Goal: Task Accomplishment & Management: Complete application form

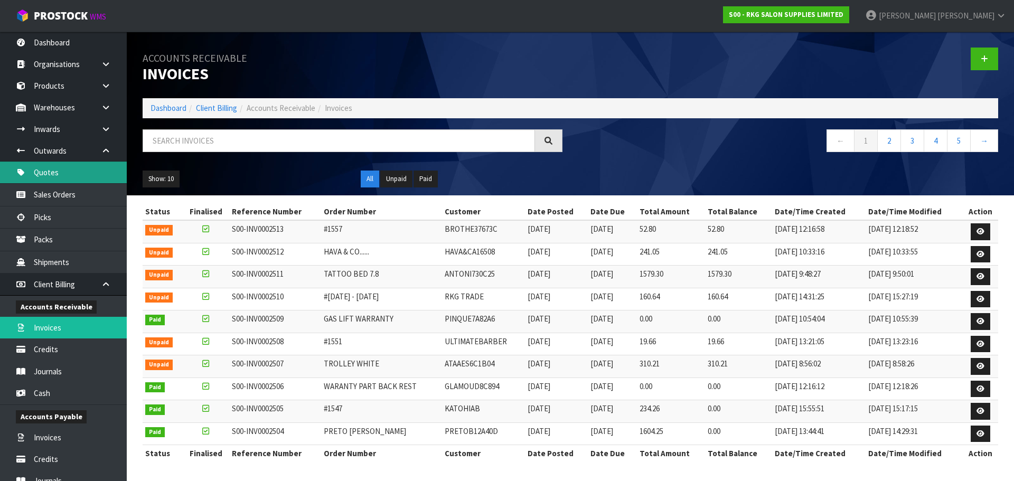
click at [51, 173] on link "Quotes" at bounding box center [63, 173] width 127 height 22
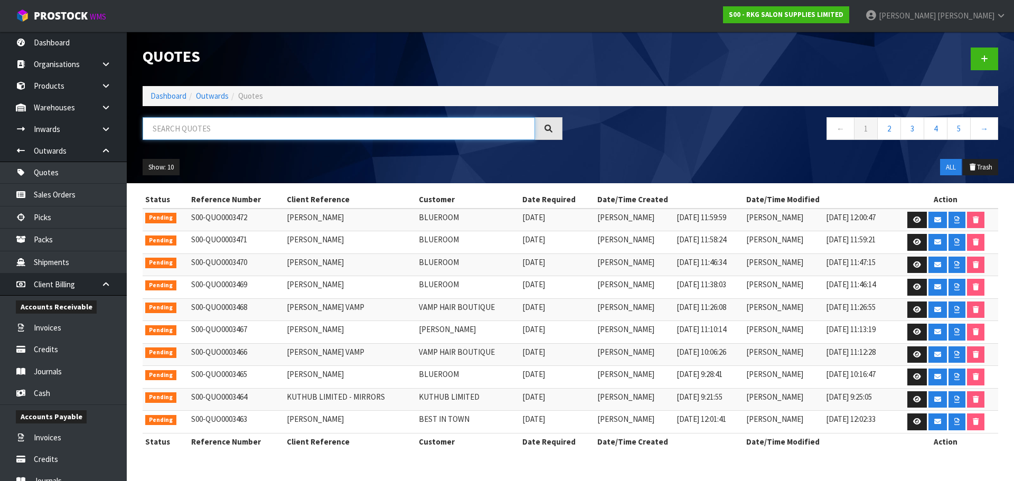
click at [184, 133] on input "text" at bounding box center [339, 128] width 392 height 23
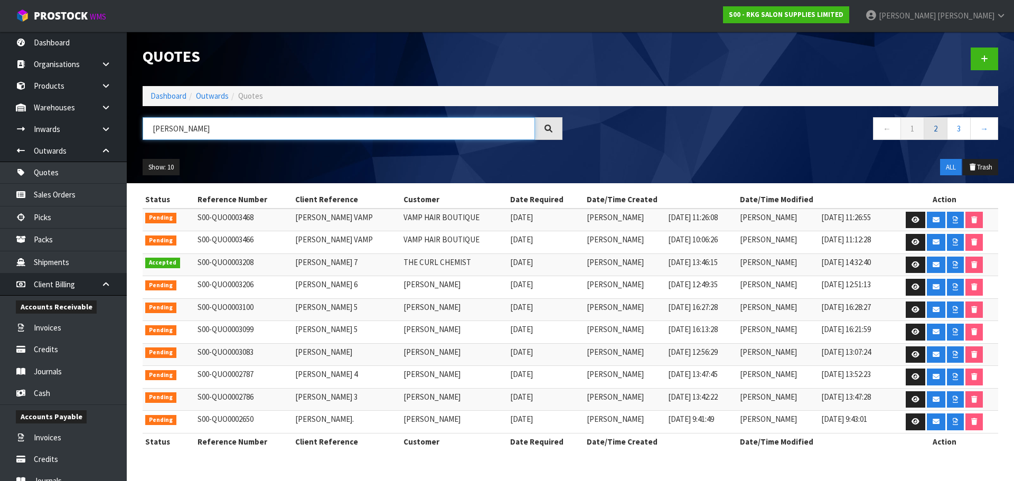
type input "SARAH"
click at [938, 133] on link "2" at bounding box center [935, 128] width 24 height 23
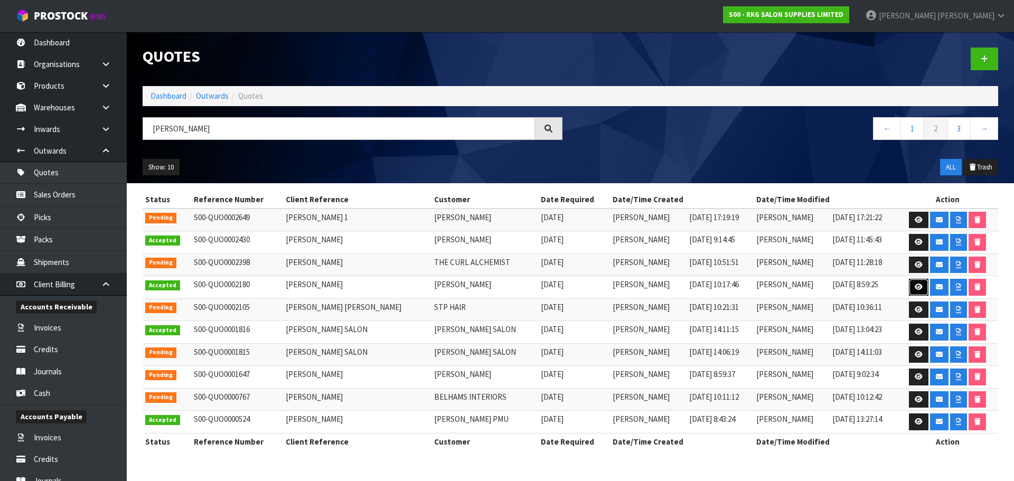
click at [914, 288] on icon at bounding box center [918, 286] width 8 height 7
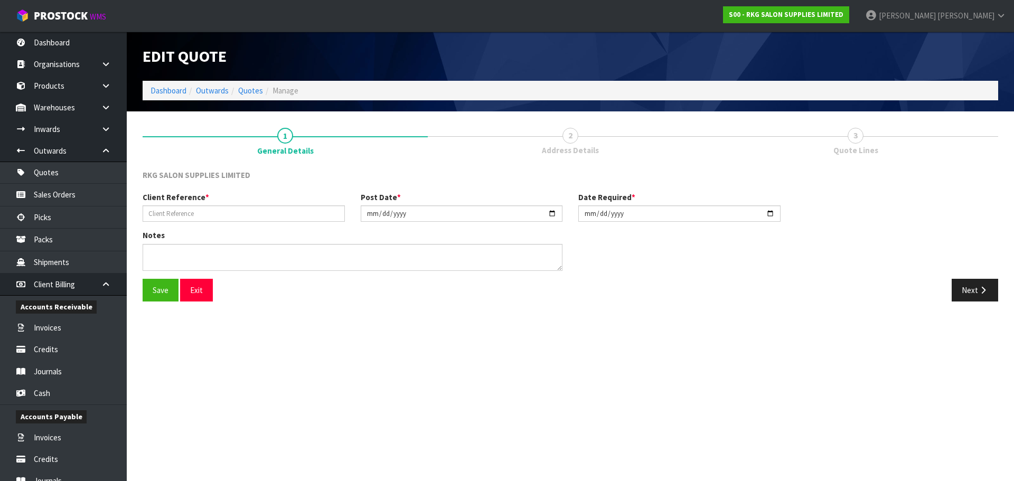
type input "SARAH COLE"
type input "2024-03-04"
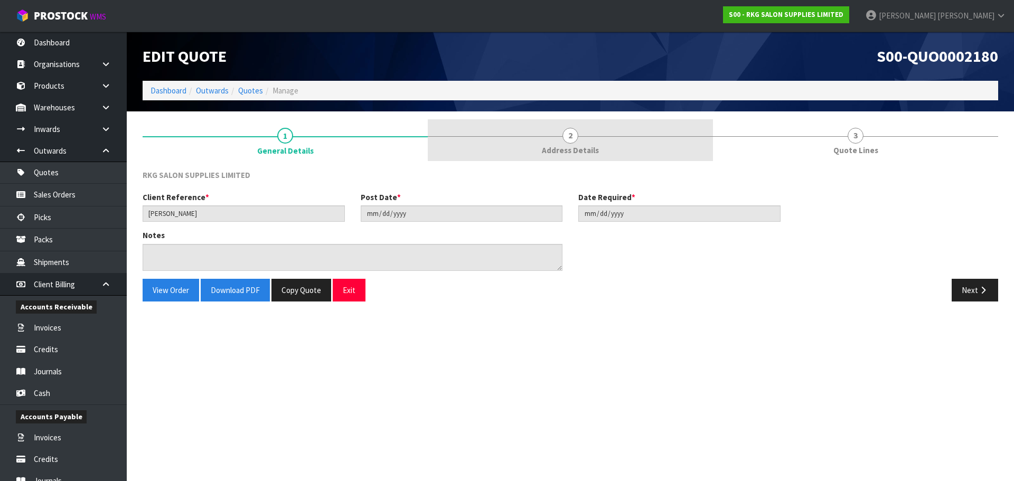
click at [569, 141] on span "2" at bounding box center [570, 136] width 16 height 16
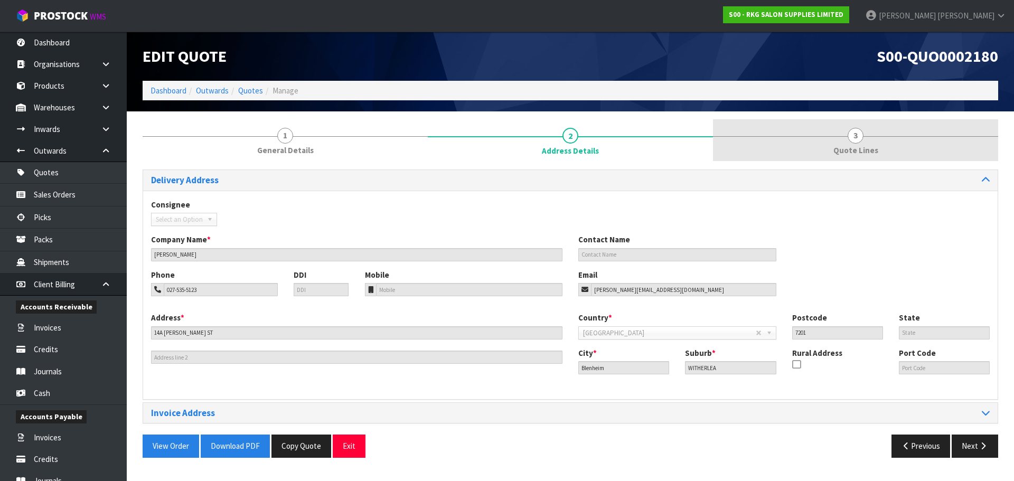
click at [853, 137] on span "3" at bounding box center [855, 136] width 16 height 16
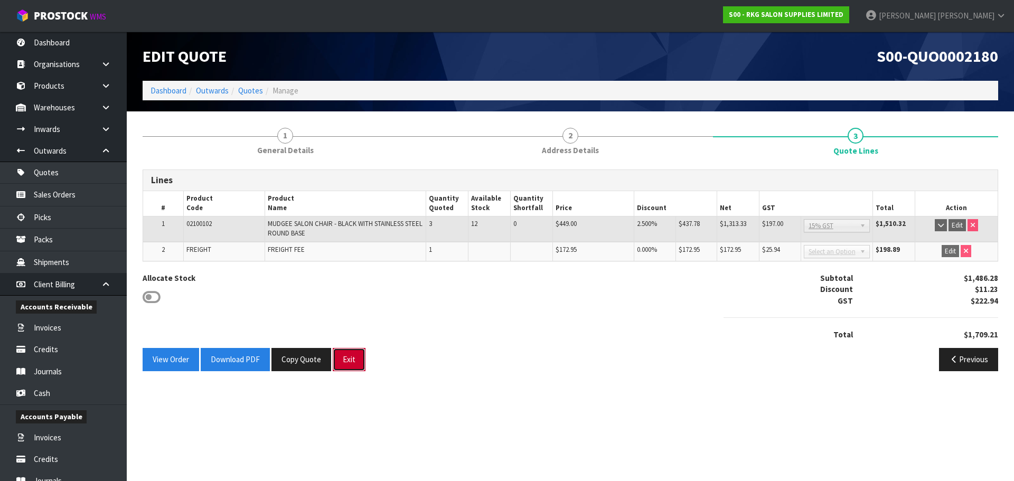
click at [350, 363] on button "Exit" at bounding box center [349, 359] width 33 height 23
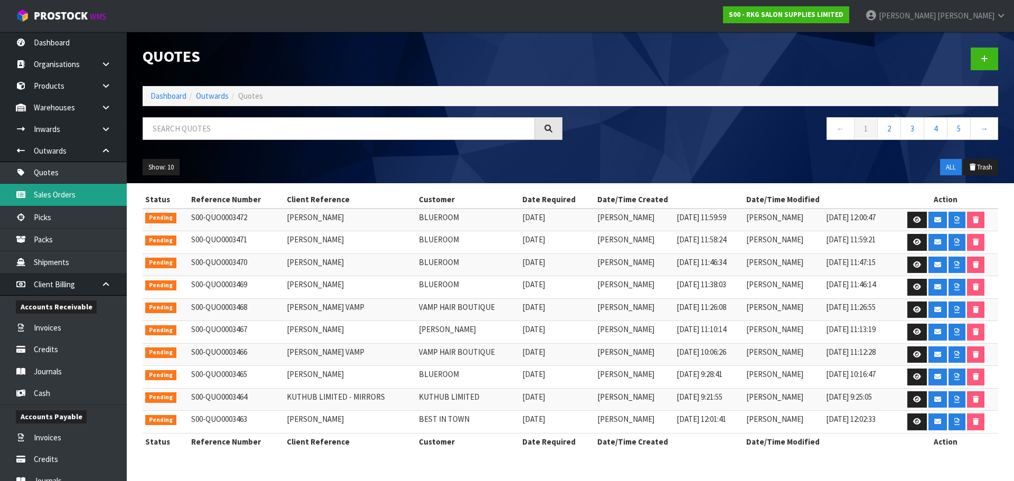
click at [58, 196] on link "Sales Orders" at bounding box center [63, 195] width 127 height 22
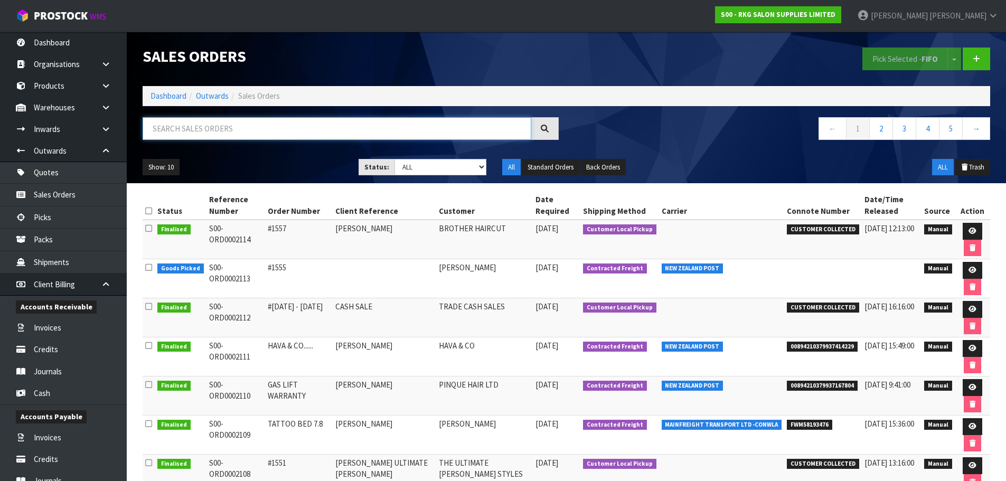
click at [191, 128] on input "text" at bounding box center [337, 128] width 389 height 23
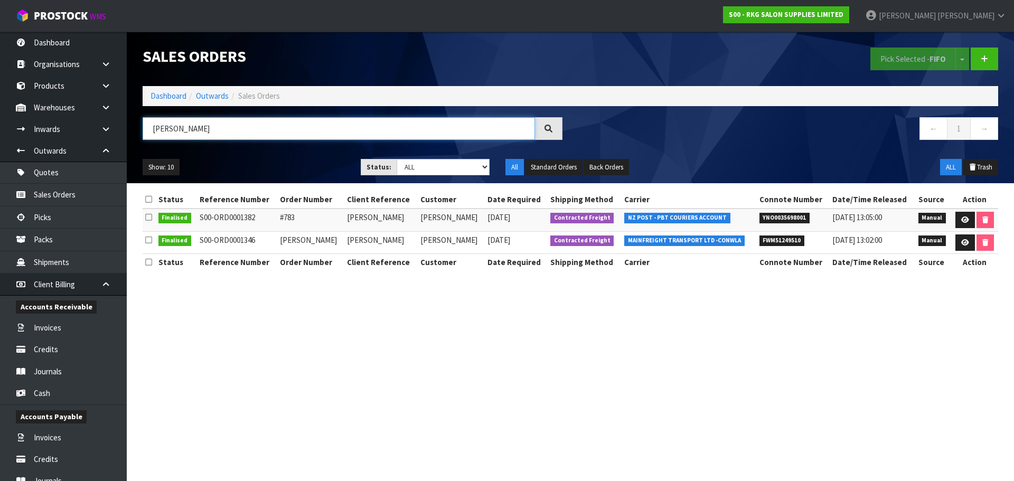
drag, startPoint x: 215, startPoint y: 128, endPoint x: 160, endPoint y: 129, distance: 54.9
click at [160, 129] on input "SARAH COL" at bounding box center [339, 128] width 392 height 23
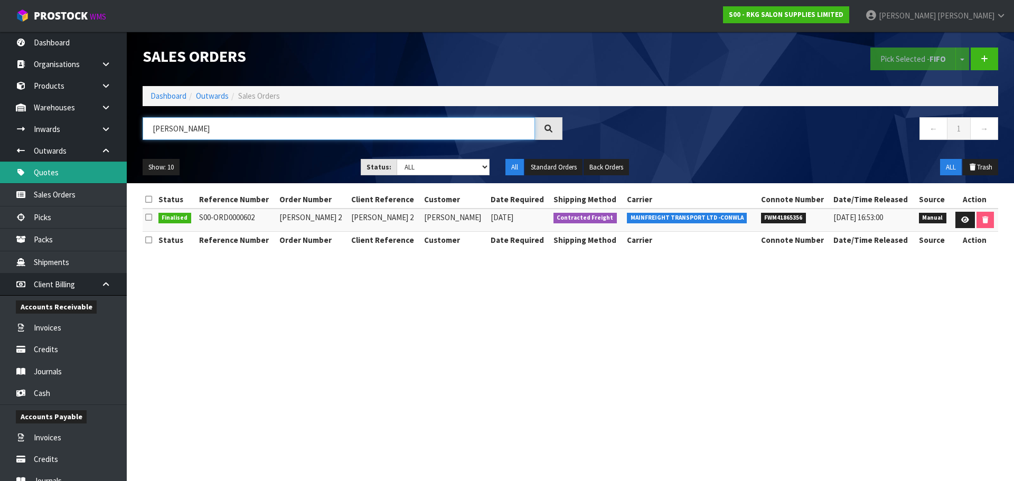
type input "SALLY"
click at [52, 174] on link "Quotes" at bounding box center [63, 173] width 127 height 22
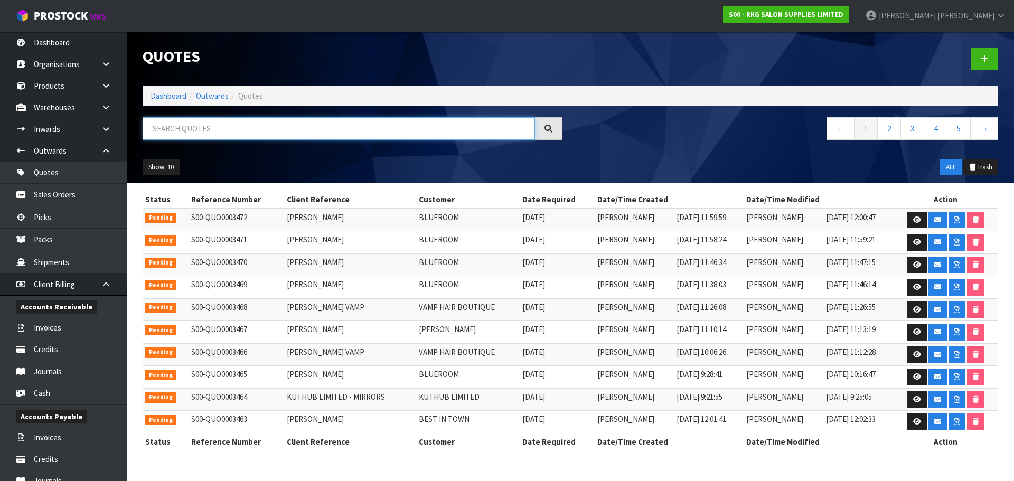
click at [168, 126] on input "text" at bounding box center [339, 128] width 392 height 23
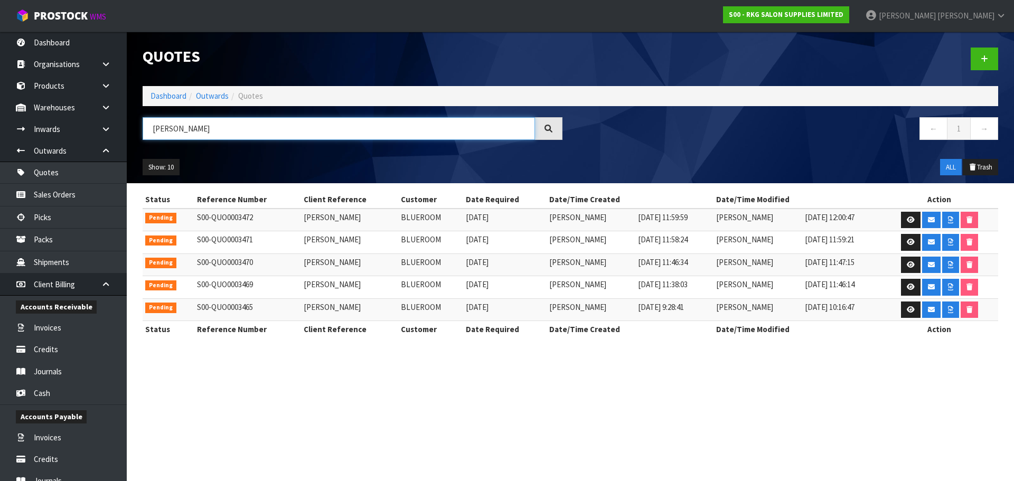
type input "SALLY JOHN"
click at [908, 243] on icon at bounding box center [910, 242] width 8 height 7
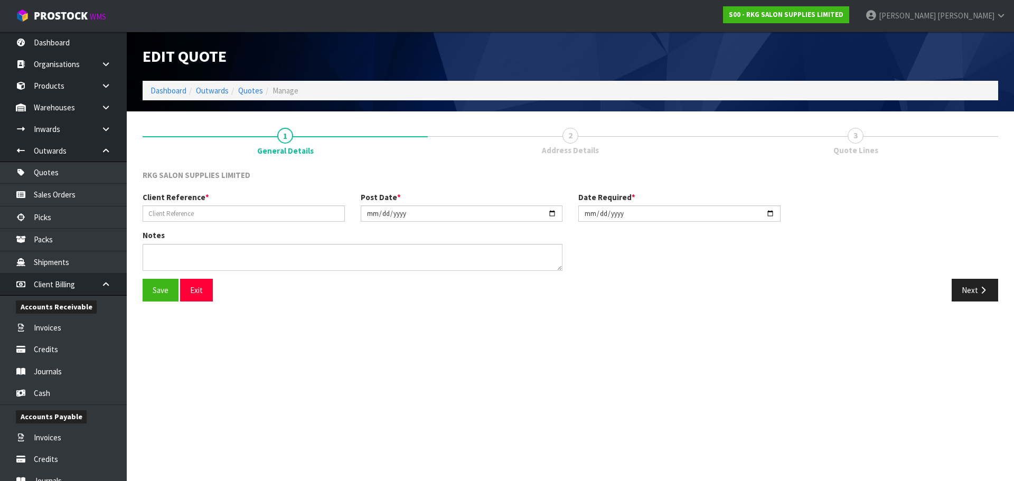
type input "SALLY JOHNSTON"
type input "[DATE]"
type textarea "EX"
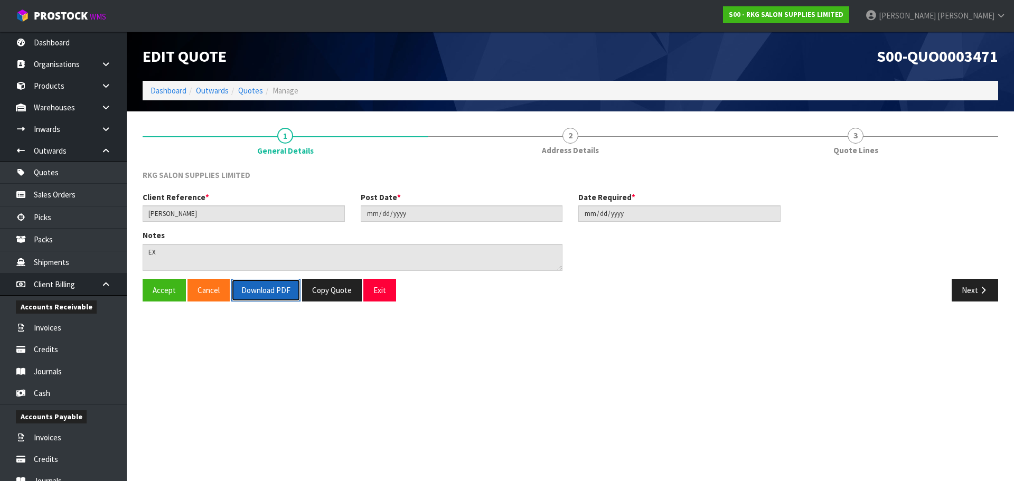
click at [266, 291] on button "Download PDF" at bounding box center [265, 290] width 69 height 23
click at [391, 290] on button "Exit" at bounding box center [379, 290] width 33 height 23
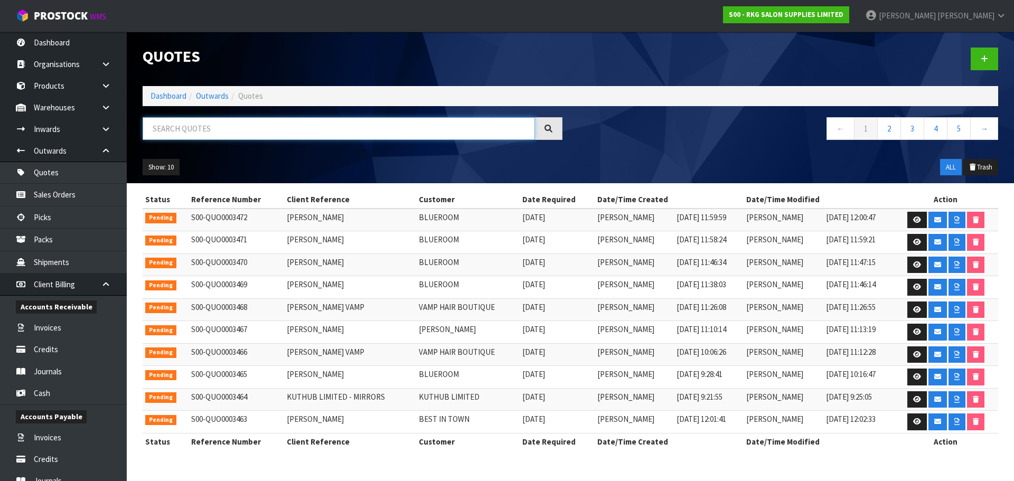
click at [165, 124] on input "text" at bounding box center [339, 128] width 392 height 23
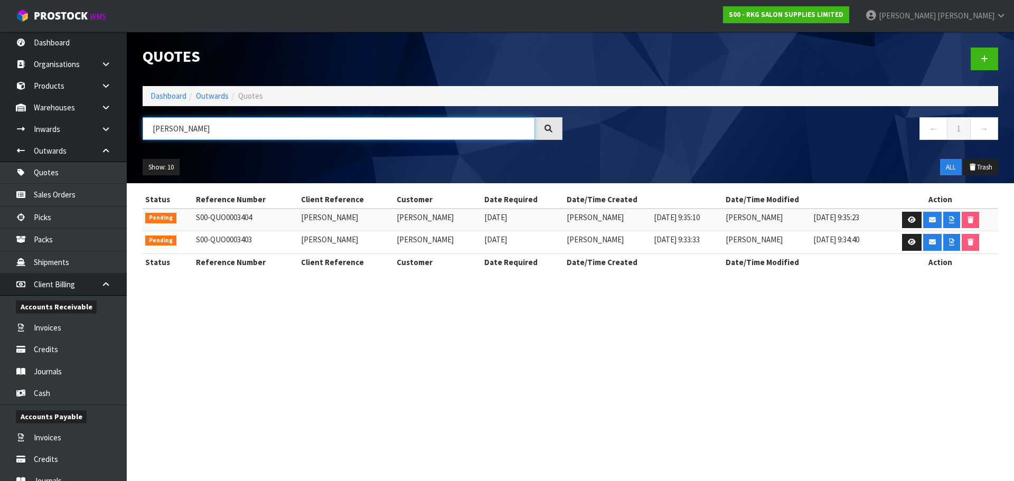
drag, startPoint x: 181, startPoint y: 133, endPoint x: 144, endPoint y: 133, distance: 37.5
click at [144, 133] on input "REES" at bounding box center [339, 128] width 392 height 23
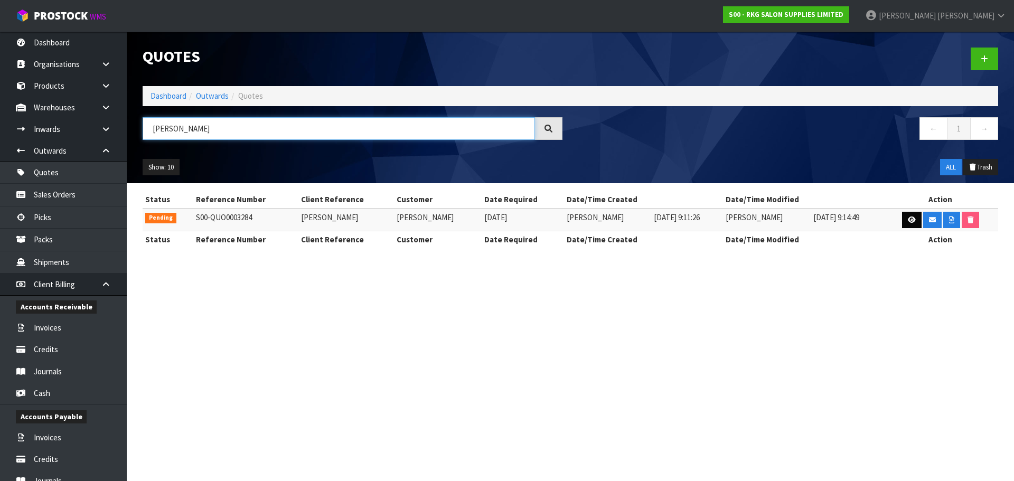
type input "RAMOS"
click at [909, 220] on icon at bounding box center [911, 219] width 8 height 7
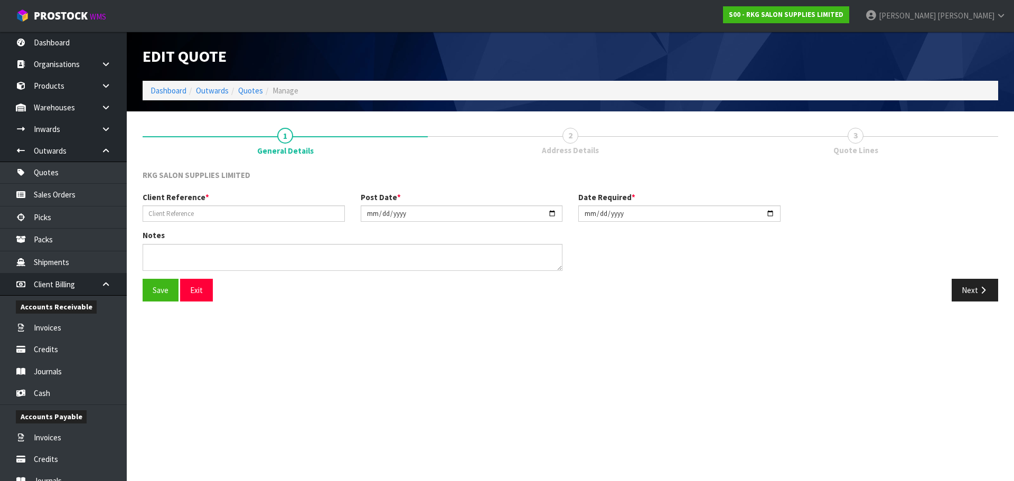
type input "NESSI RAMOS"
type input "2025-06-26"
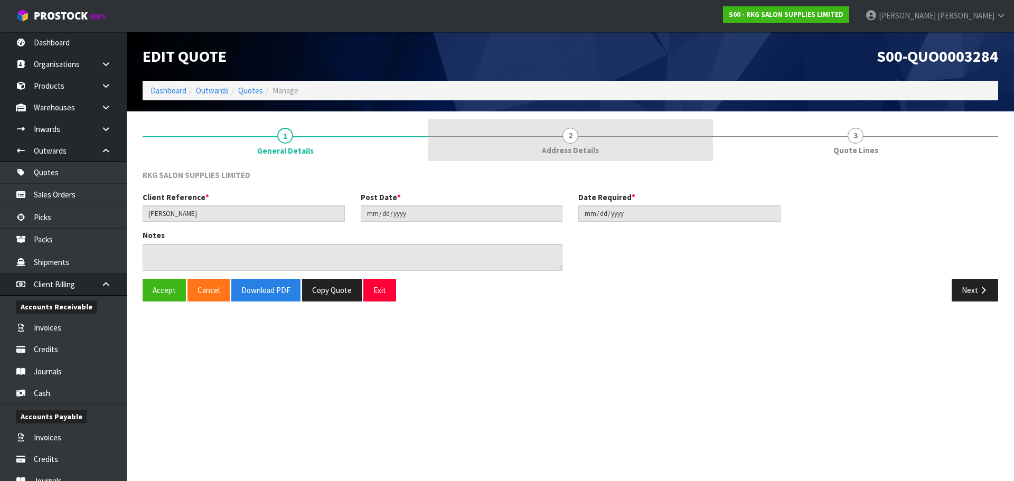
click at [564, 139] on span "2" at bounding box center [570, 136] width 16 height 16
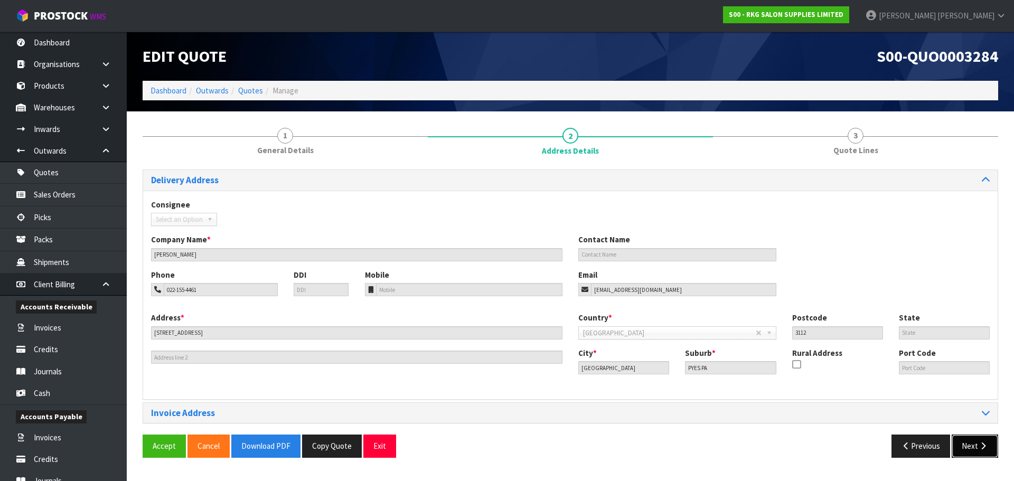
click at [980, 446] on icon "button" at bounding box center [983, 446] width 10 height 8
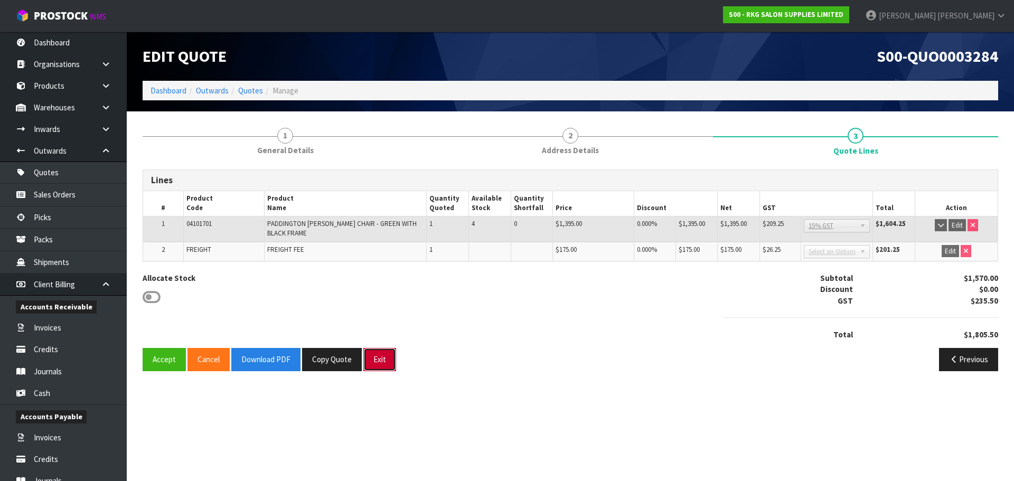
click at [368, 358] on button "Exit" at bounding box center [379, 359] width 33 height 23
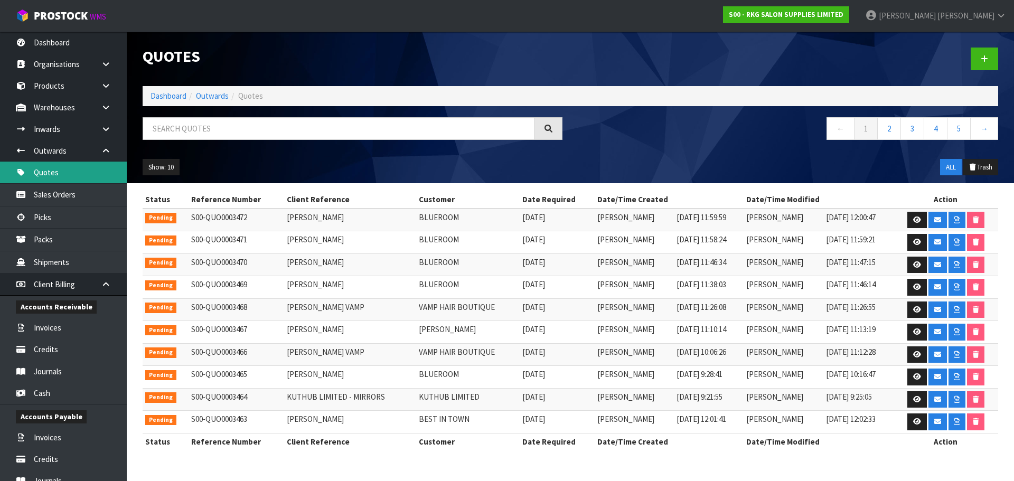
click at [50, 176] on link "Quotes" at bounding box center [63, 173] width 127 height 22
click at [208, 122] on input "text" at bounding box center [339, 128] width 392 height 23
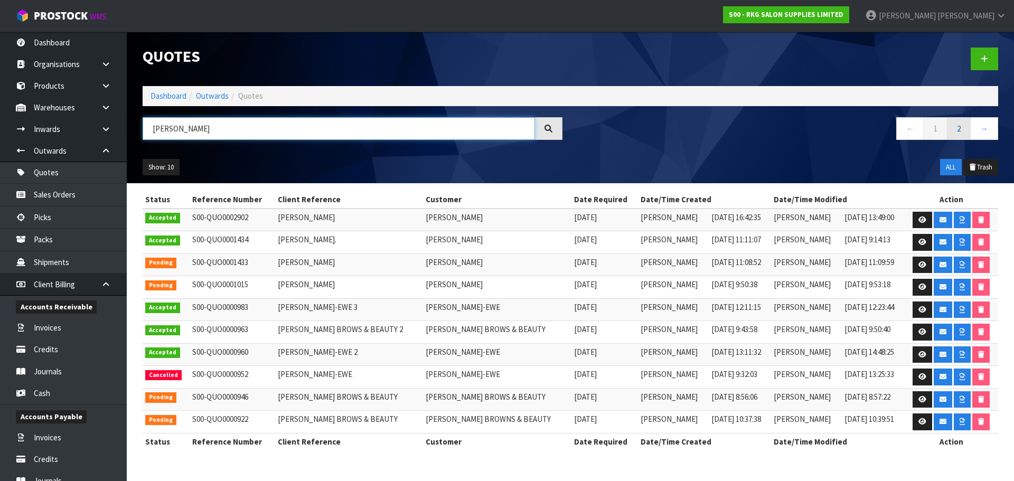
type input "COURTNEY"
click at [960, 129] on link "2" at bounding box center [959, 128] width 24 height 23
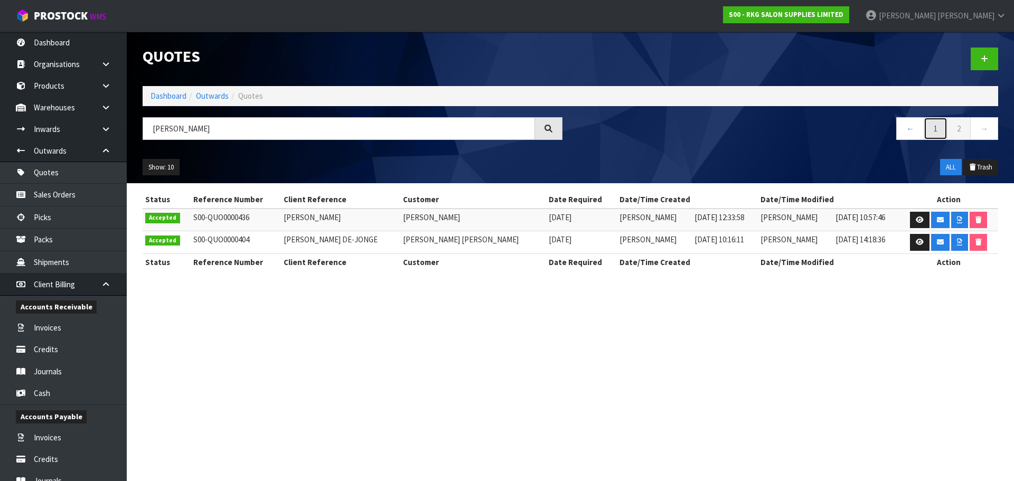
click at [932, 130] on link "1" at bounding box center [935, 128] width 24 height 23
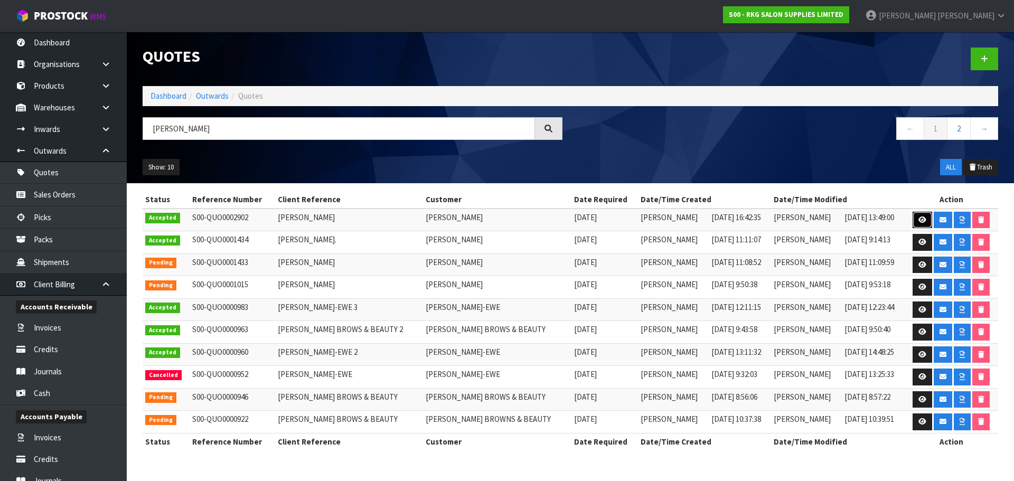
click at [921, 221] on icon at bounding box center [922, 219] width 8 height 7
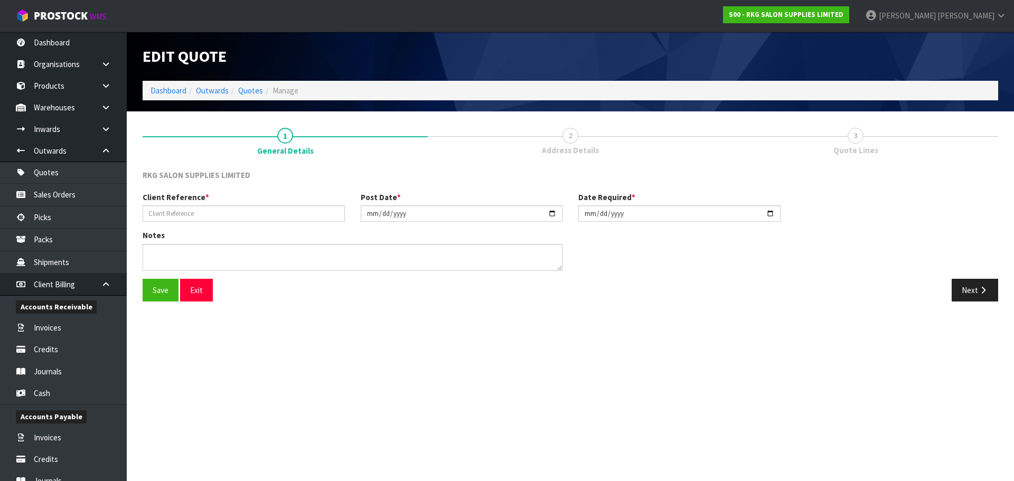
type input "CLARK COURTNEY"
type input "2025-02-07"
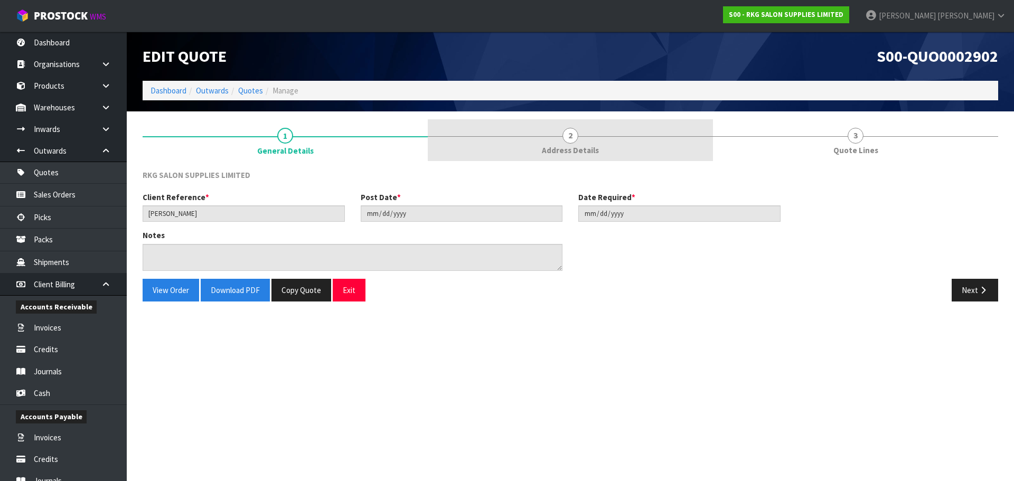
click at [564, 131] on span "2" at bounding box center [570, 136] width 16 height 16
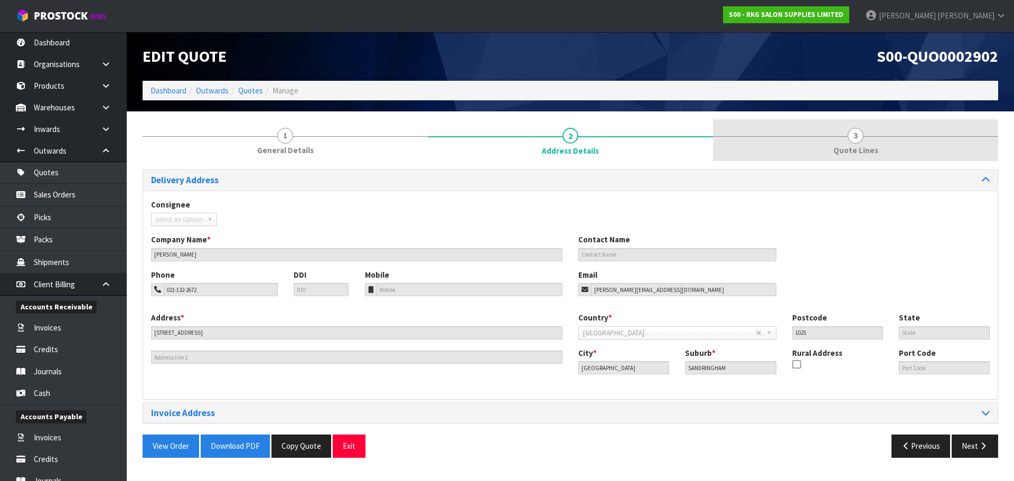
click at [857, 136] on span "3" at bounding box center [855, 136] width 16 height 16
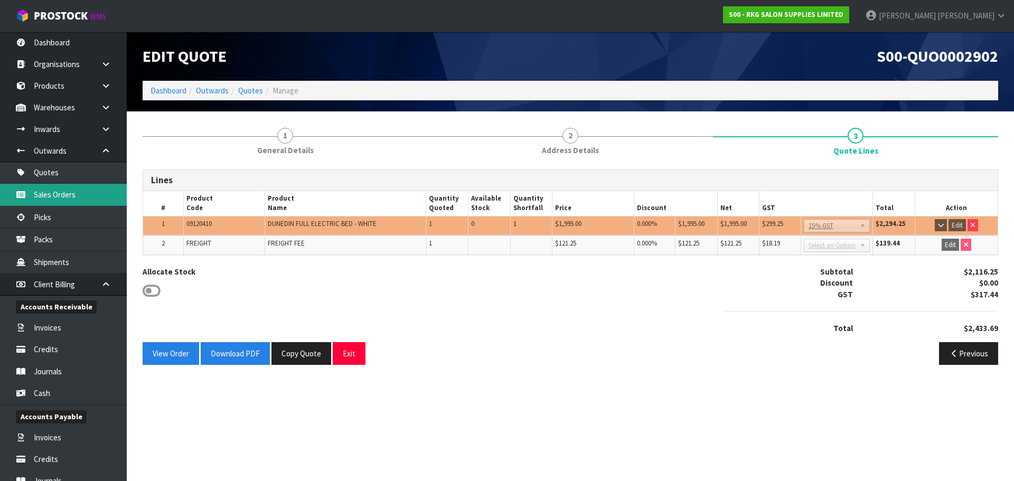
click at [61, 198] on link "Sales Orders" at bounding box center [63, 195] width 127 height 22
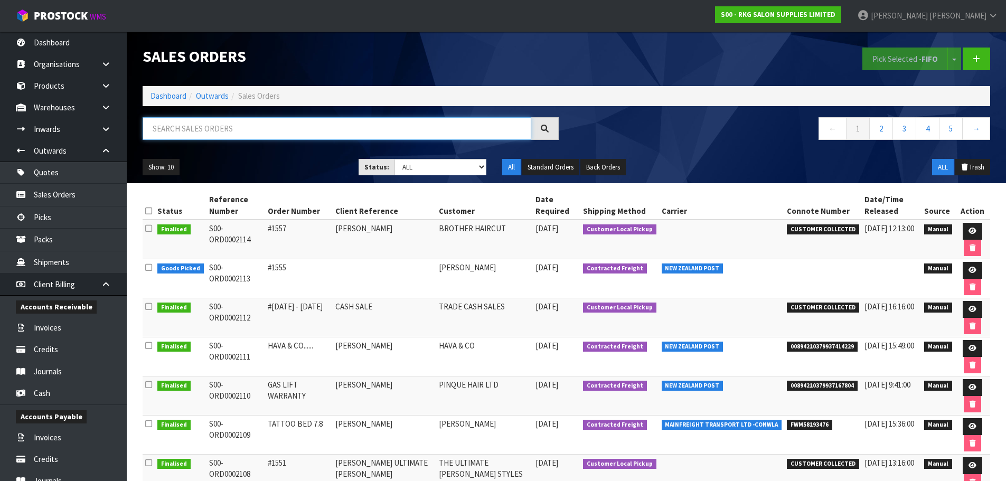
click at [204, 126] on input "text" at bounding box center [337, 128] width 389 height 23
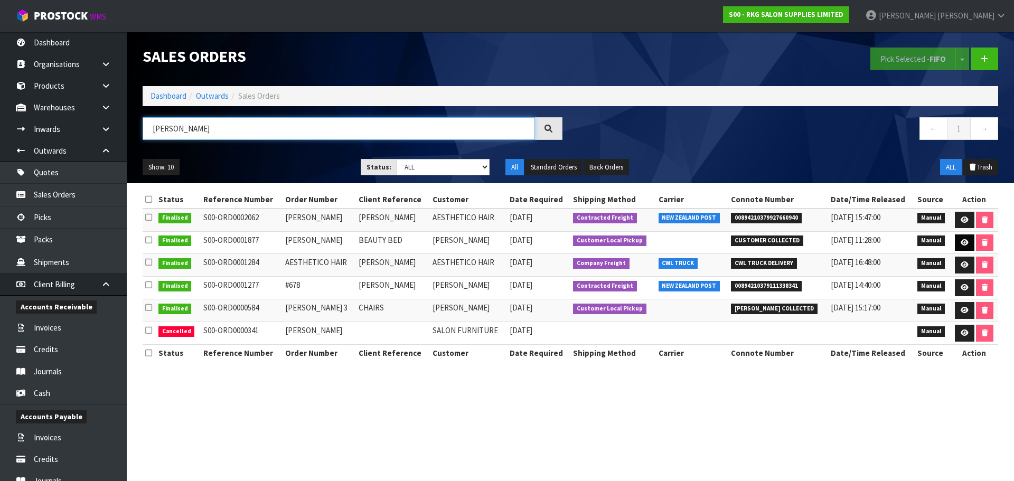
type input "CLARK"
click at [967, 242] on icon at bounding box center [964, 242] width 8 height 7
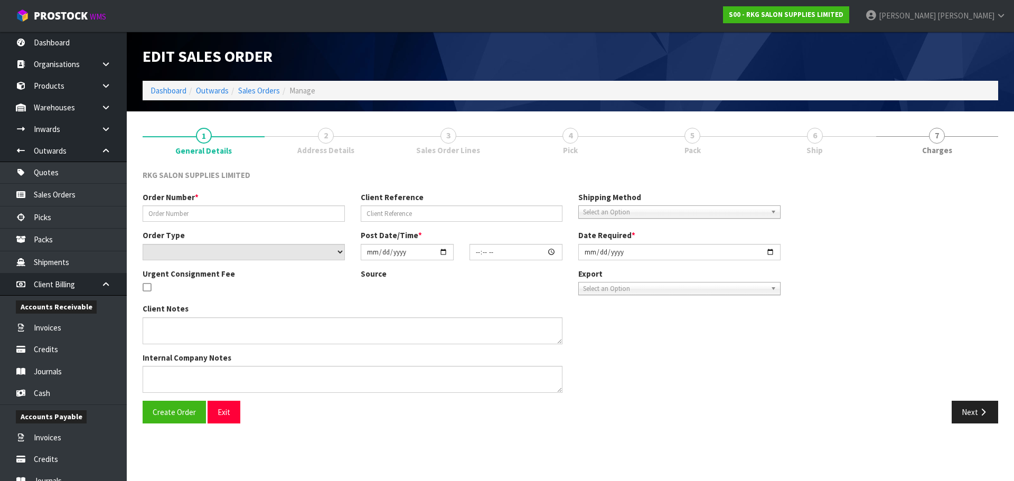
type input "COURNTEY CLARK"
type input "BEAUTY BED"
select select "number:0"
type input "2025-02-26"
type input "00:00:00.000"
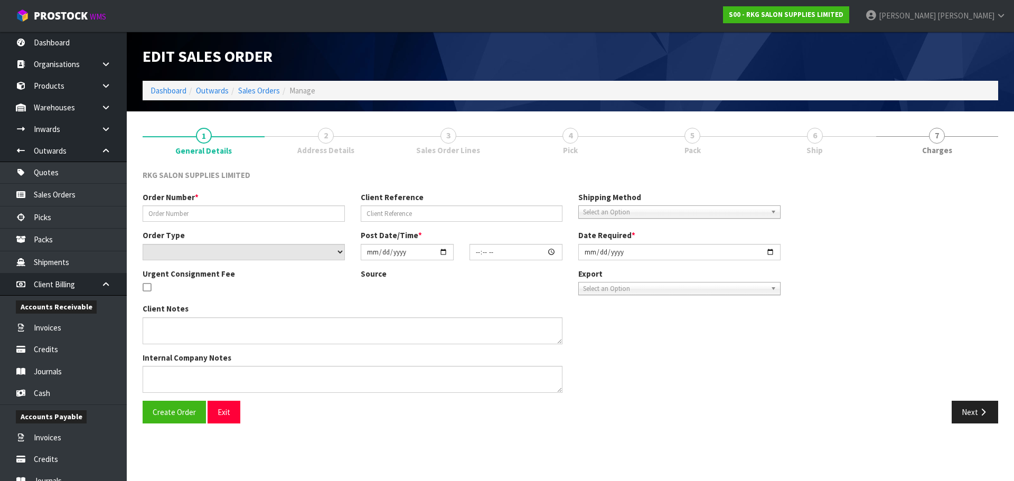
type input "2025-02-27"
type textarea "WILL COLLECT, PLEASE HAVE READY BY FRIDAY 28TH FEB"
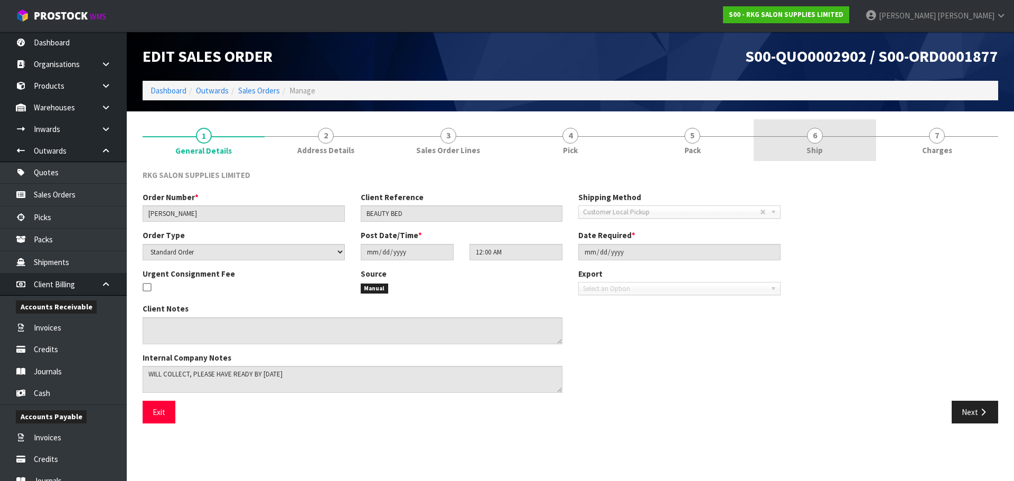
click at [814, 138] on span "6" at bounding box center [815, 136] width 16 height 16
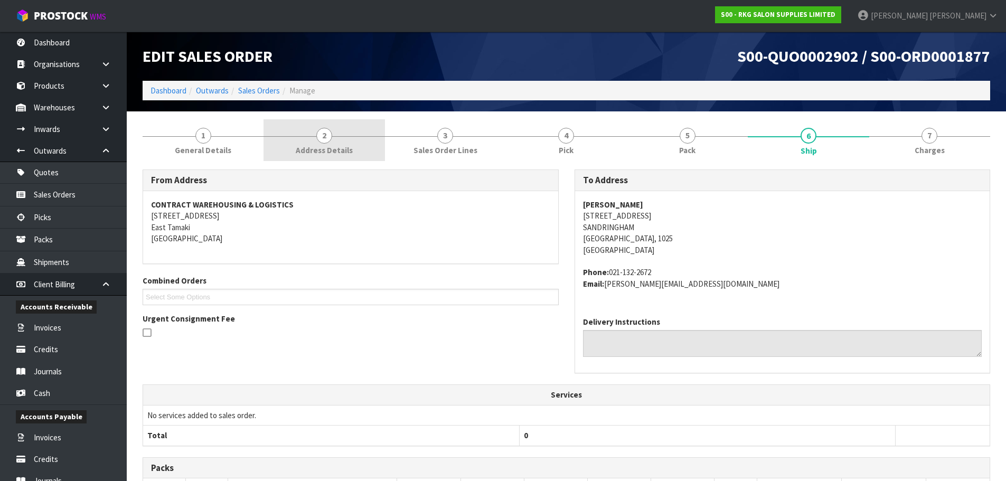
click at [327, 141] on span "2" at bounding box center [324, 136] width 16 height 16
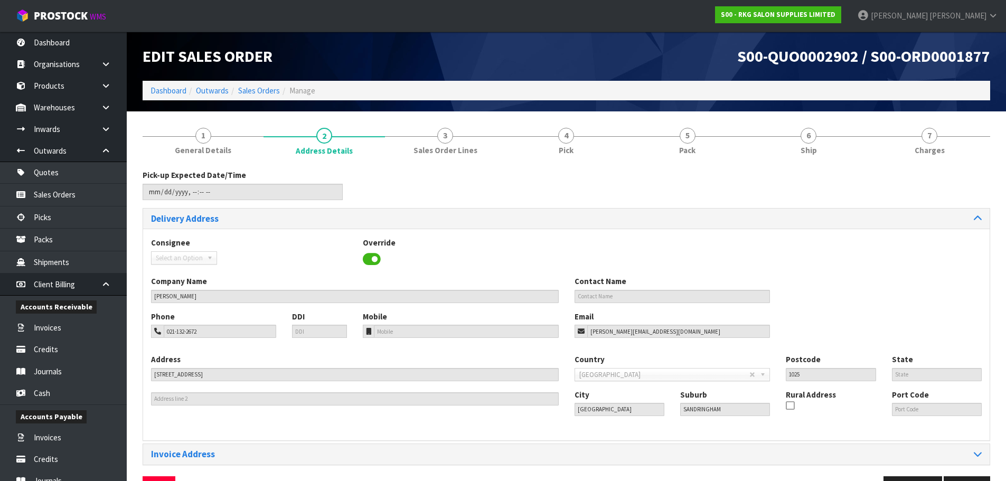
scroll to position [34, 0]
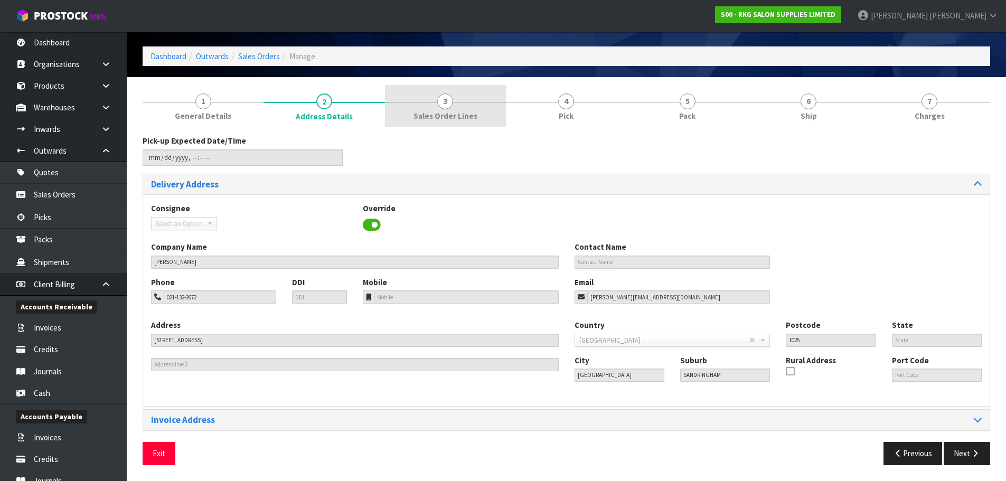
click at [447, 107] on span "3" at bounding box center [445, 101] width 16 height 16
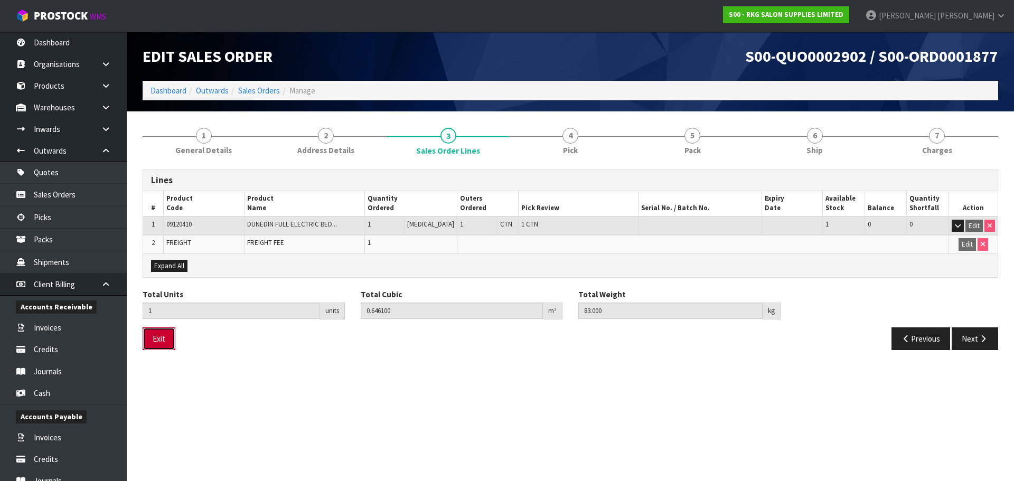
click at [160, 342] on button "Exit" at bounding box center [159, 338] width 33 height 23
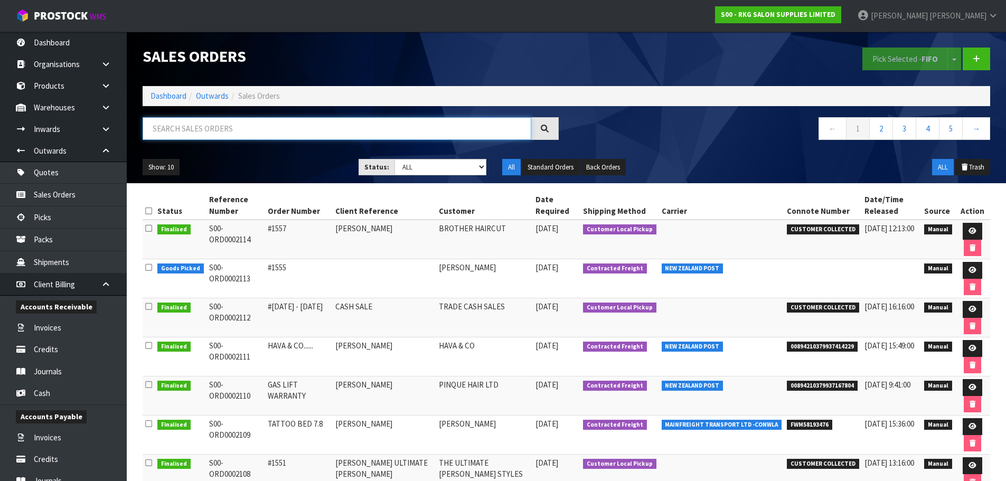
click at [209, 127] on input "text" at bounding box center [337, 128] width 389 height 23
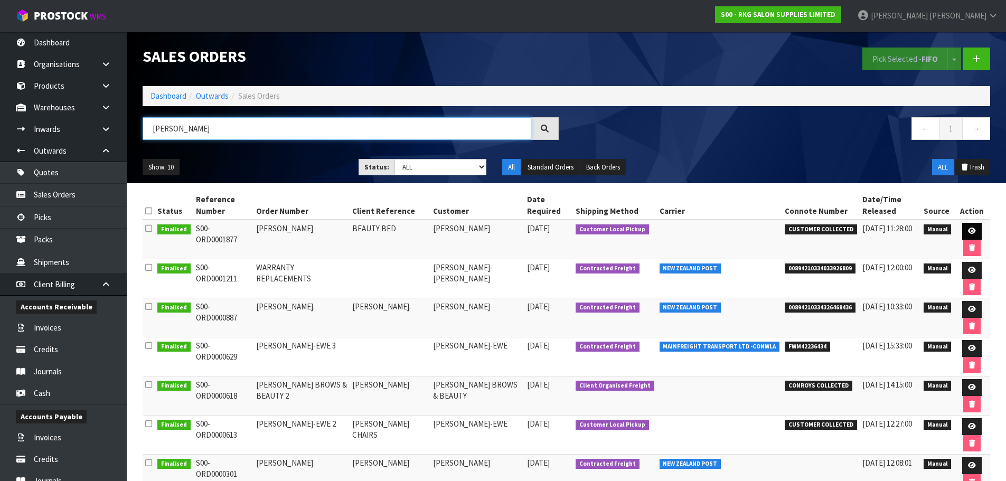
type input "COURTNEY"
click at [969, 234] on icon at bounding box center [972, 231] width 8 height 7
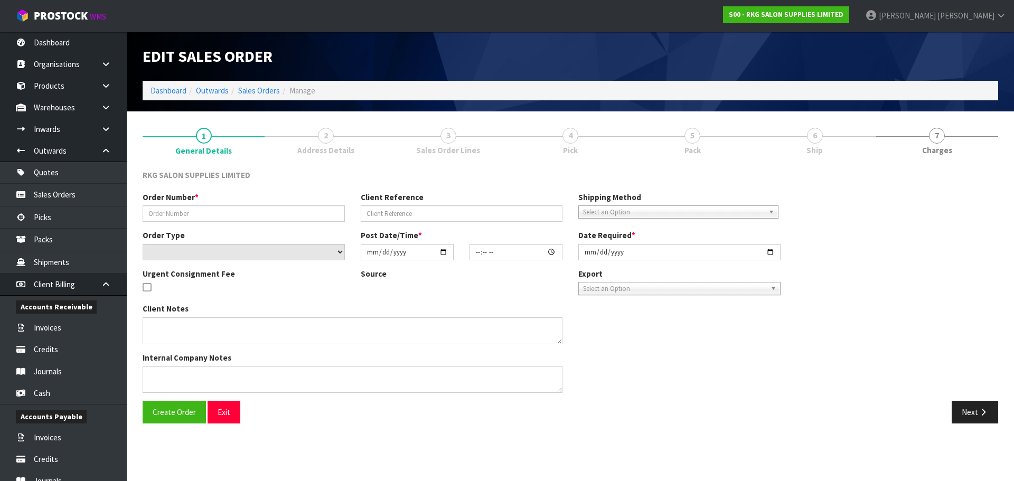
type input "COURNTEY CLARK"
type input "BEAUTY BED"
select select "number:0"
type input "2025-02-26"
type input "00:00:00.000"
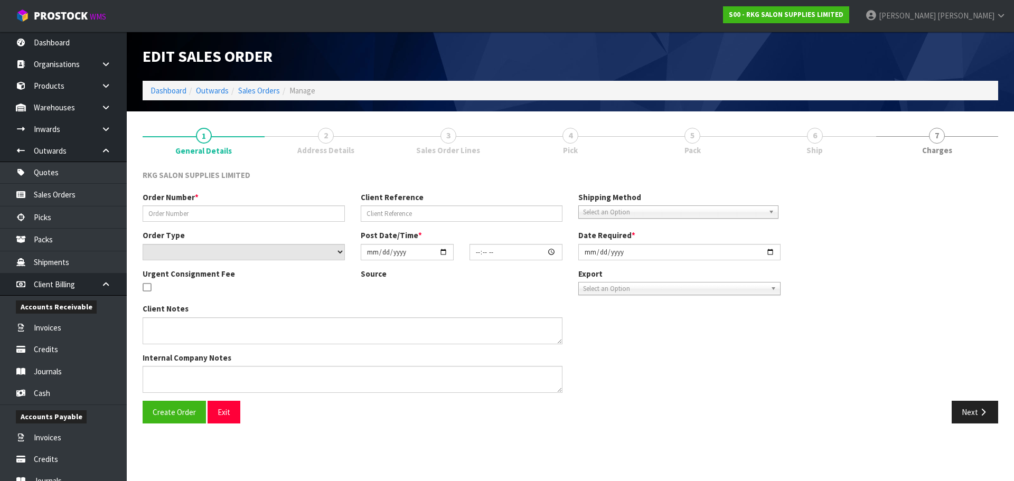
type input "2025-02-27"
type textarea "WILL COLLECT, PLEASE HAVE READY BY FRIDAY 28TH FEB"
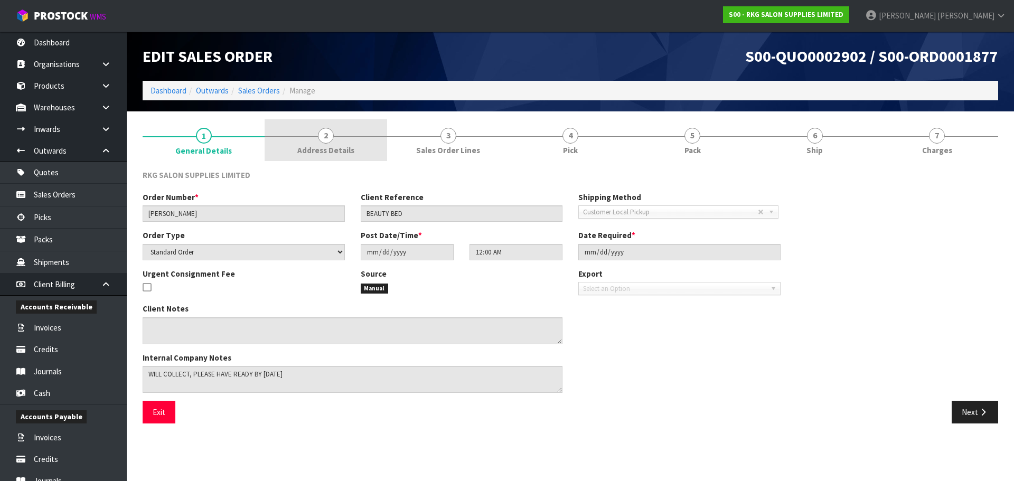
click at [332, 139] on span "2" at bounding box center [326, 136] width 16 height 16
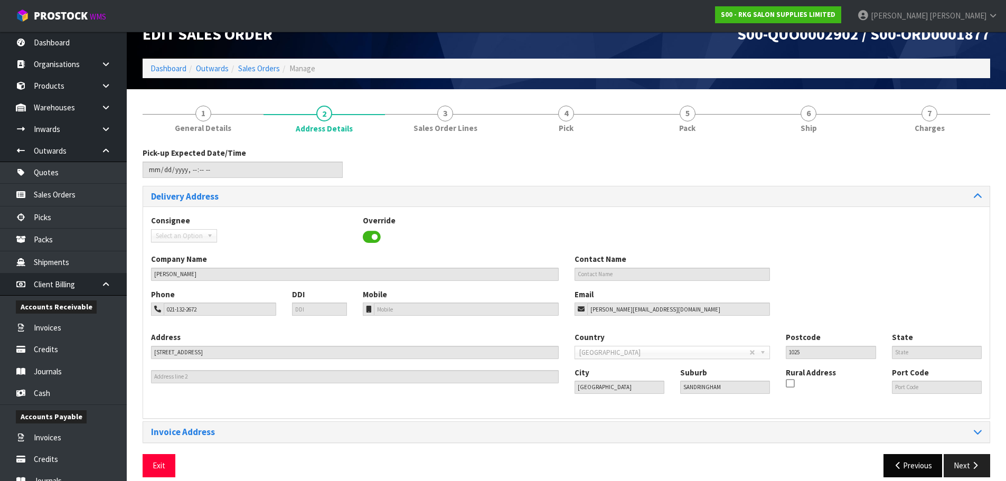
scroll to position [34, 0]
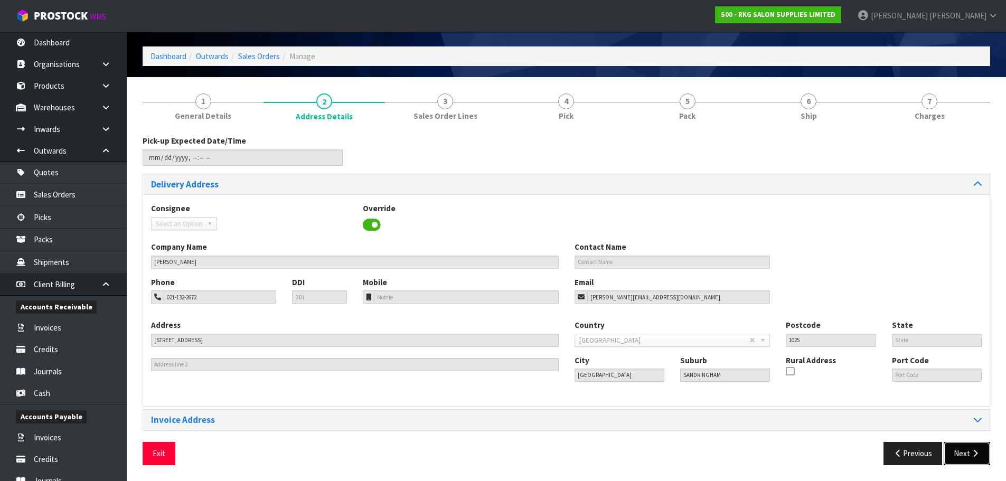
click at [950, 451] on button "Next" at bounding box center [966, 453] width 46 height 23
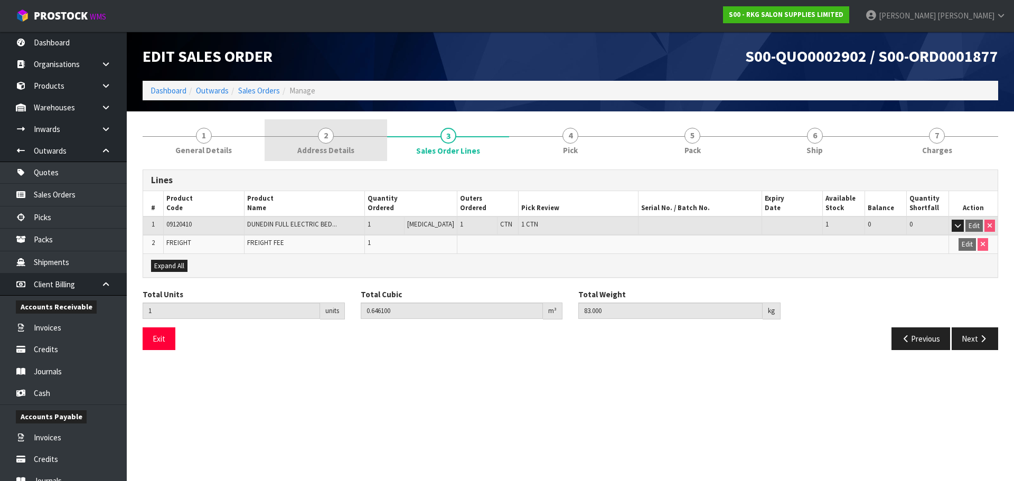
click at [327, 137] on span "2" at bounding box center [326, 136] width 16 height 16
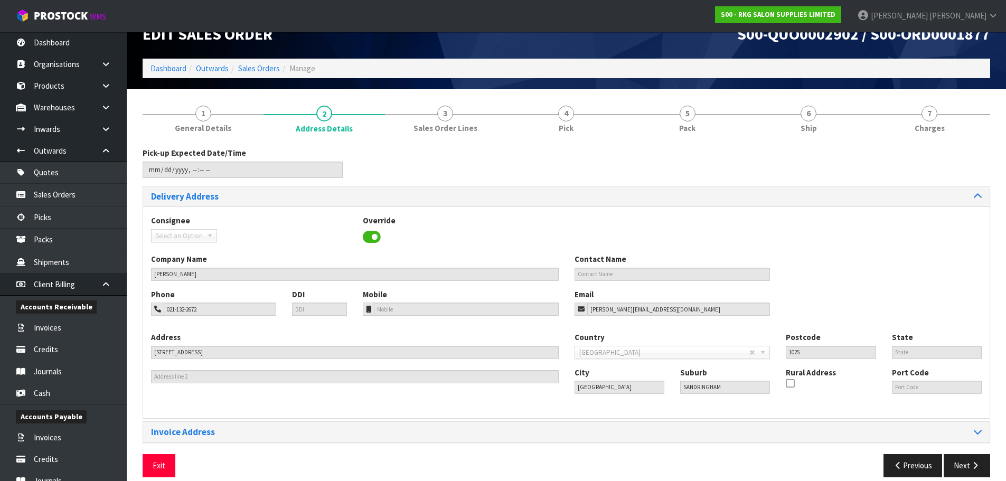
scroll to position [34, 0]
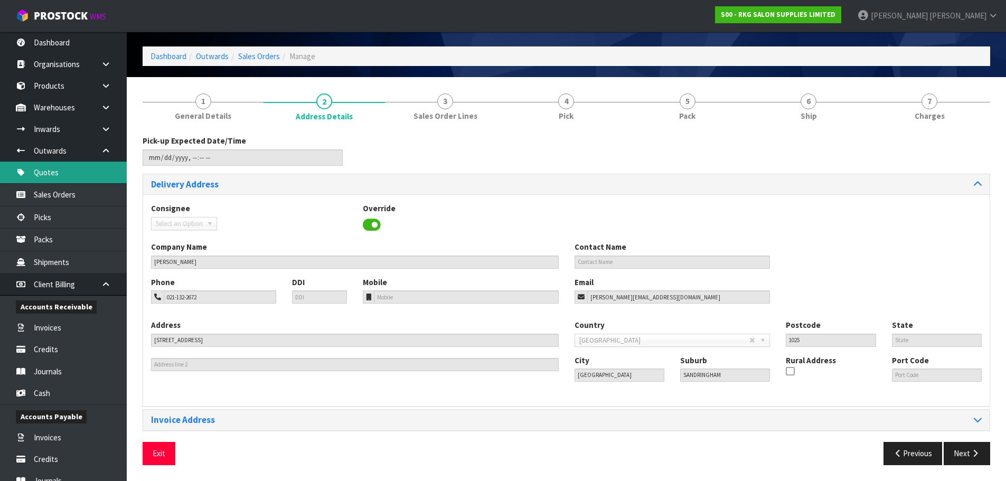
click at [56, 175] on link "Quotes" at bounding box center [63, 173] width 127 height 22
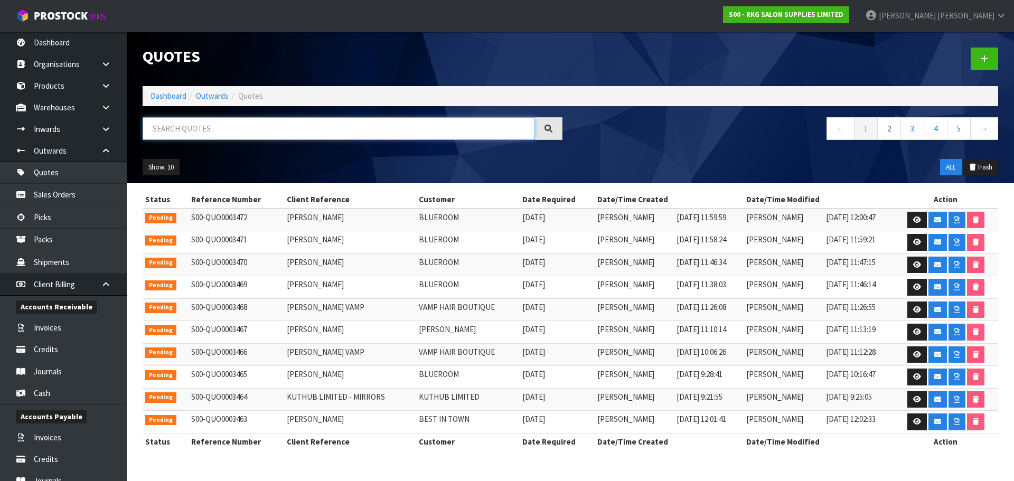
click at [202, 129] on input "text" at bounding box center [339, 128] width 392 height 23
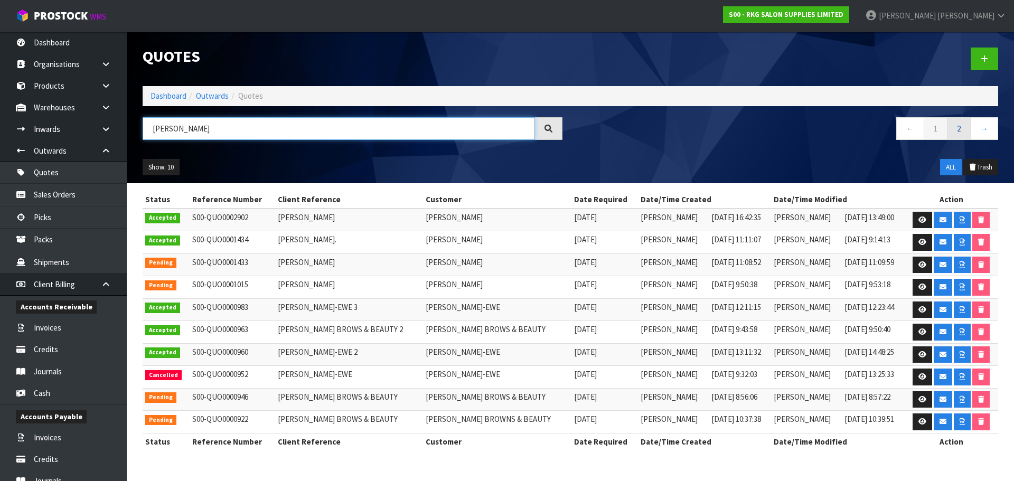
type input "COURTNEY"
click at [962, 133] on link "2" at bounding box center [959, 128] width 24 height 23
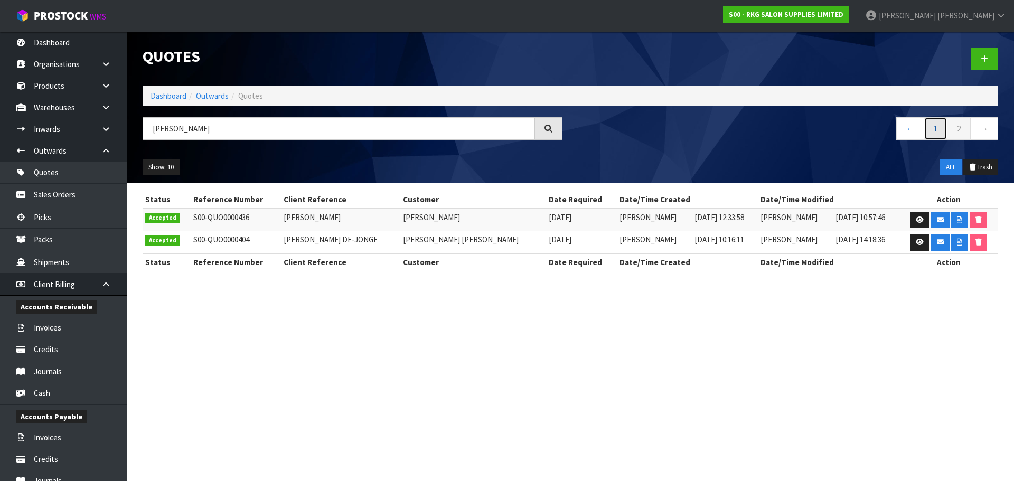
click at [933, 124] on link "1" at bounding box center [935, 128] width 24 height 23
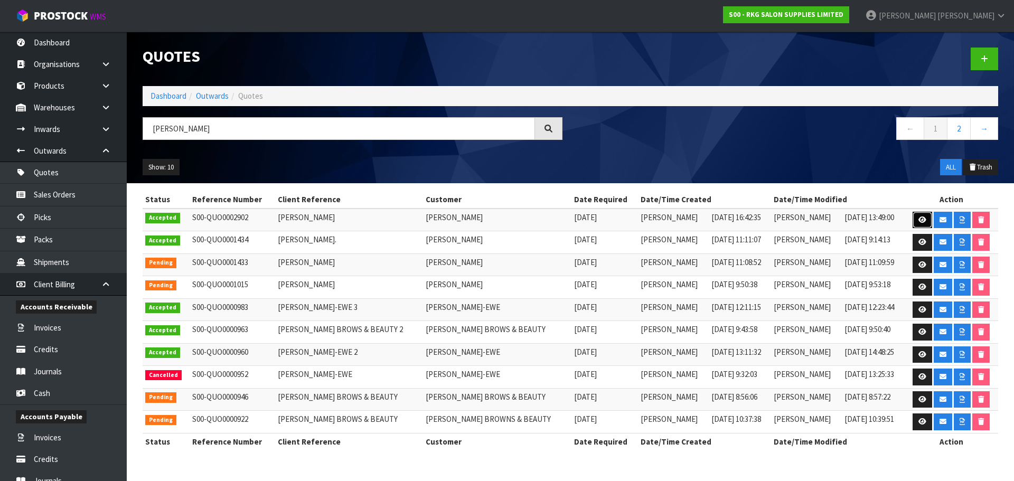
click at [919, 220] on icon at bounding box center [922, 219] width 8 height 7
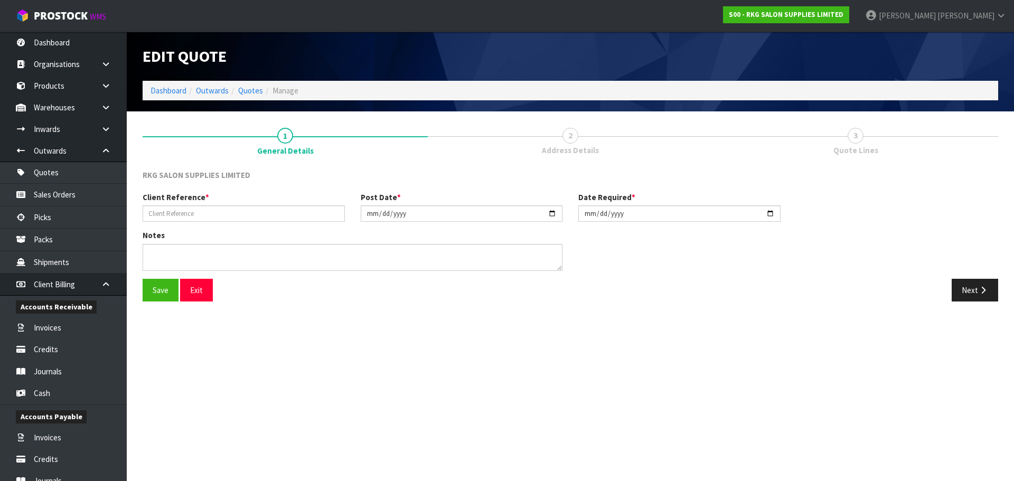
type input "CLARK COURTNEY"
type input "2025-02-07"
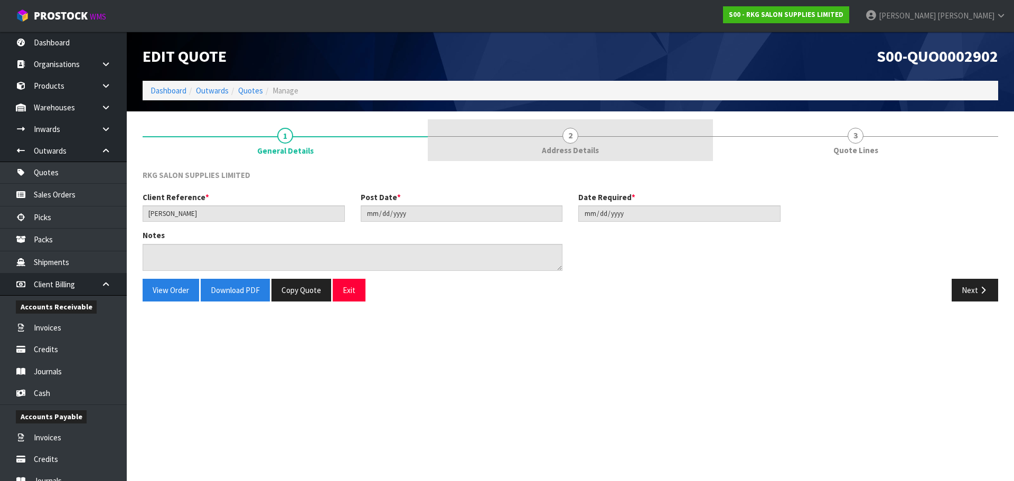
click at [572, 141] on span "2" at bounding box center [570, 136] width 16 height 16
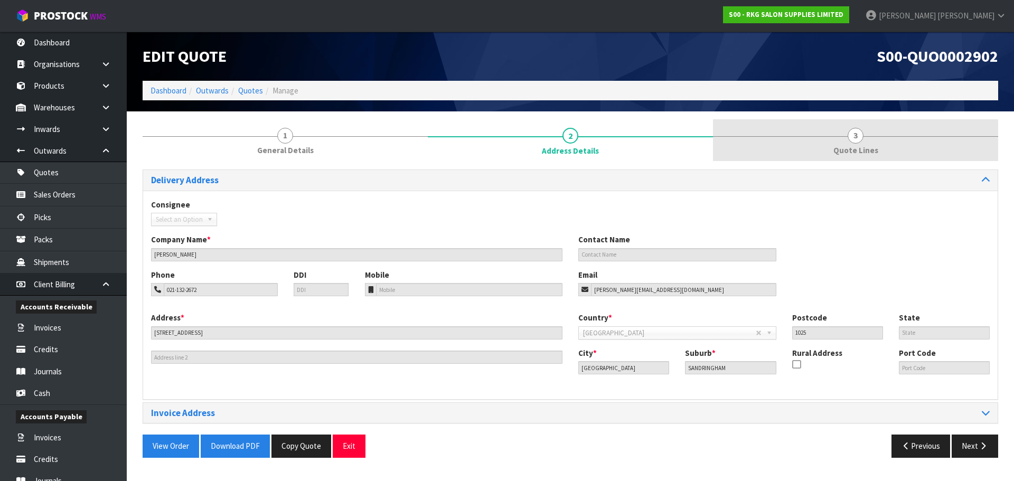
click at [859, 138] on span "3" at bounding box center [855, 136] width 16 height 16
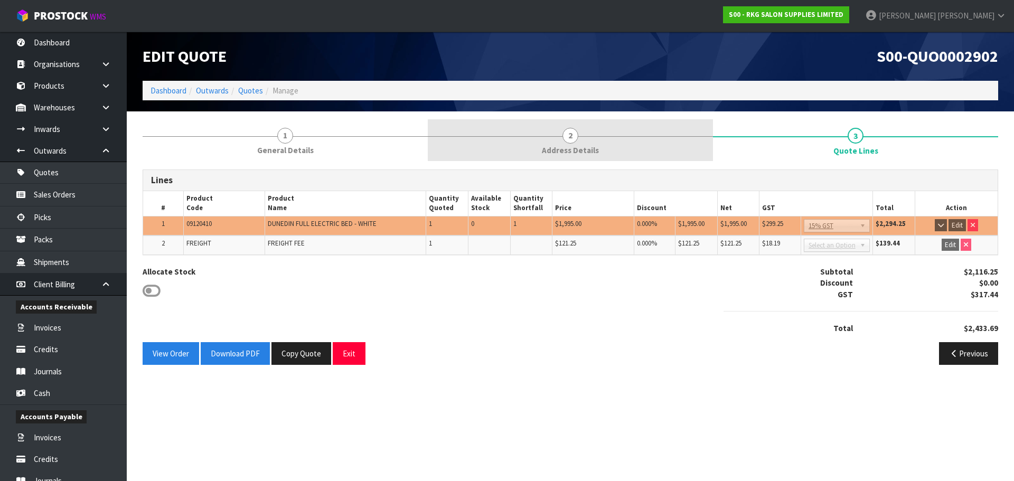
click at [569, 134] on span "2" at bounding box center [570, 136] width 16 height 16
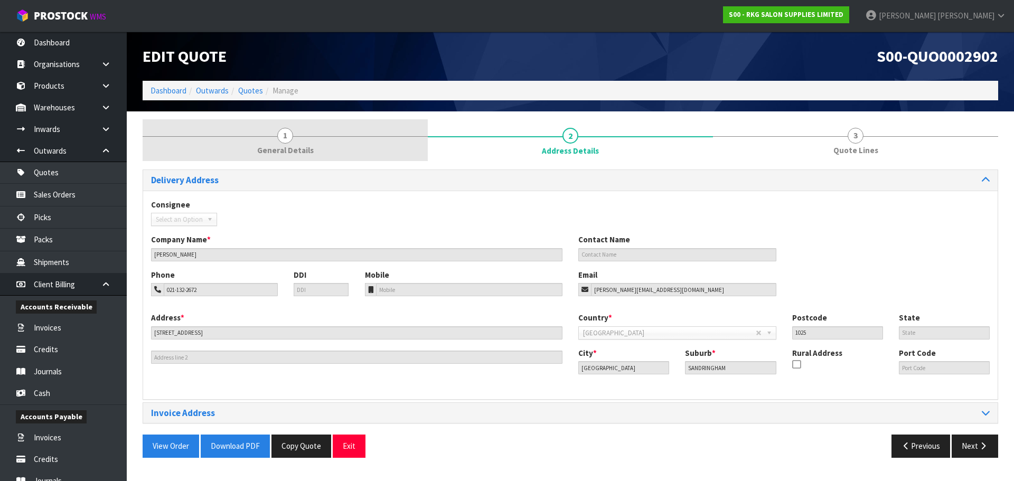
click at [282, 136] on span "1" at bounding box center [285, 136] width 16 height 16
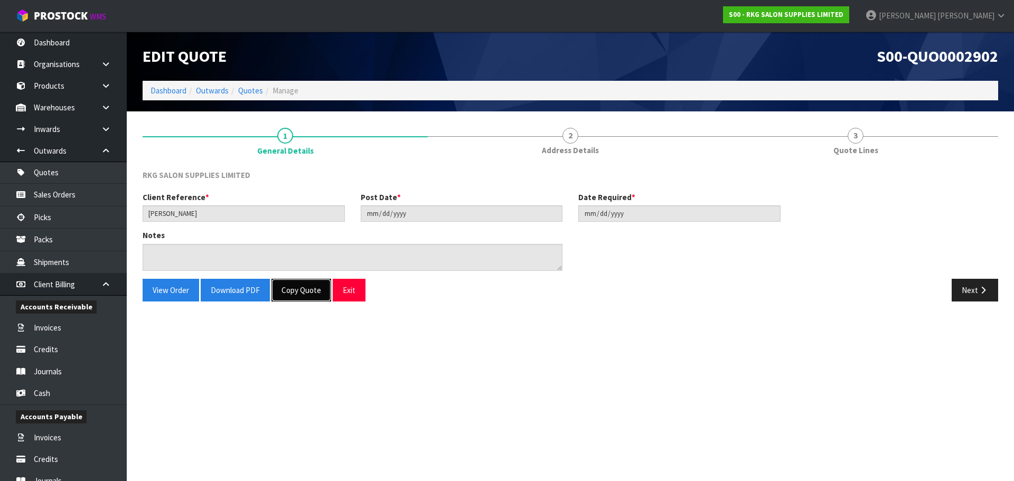
click at [295, 292] on button "Copy Quote" at bounding box center [301, 290] width 60 height 23
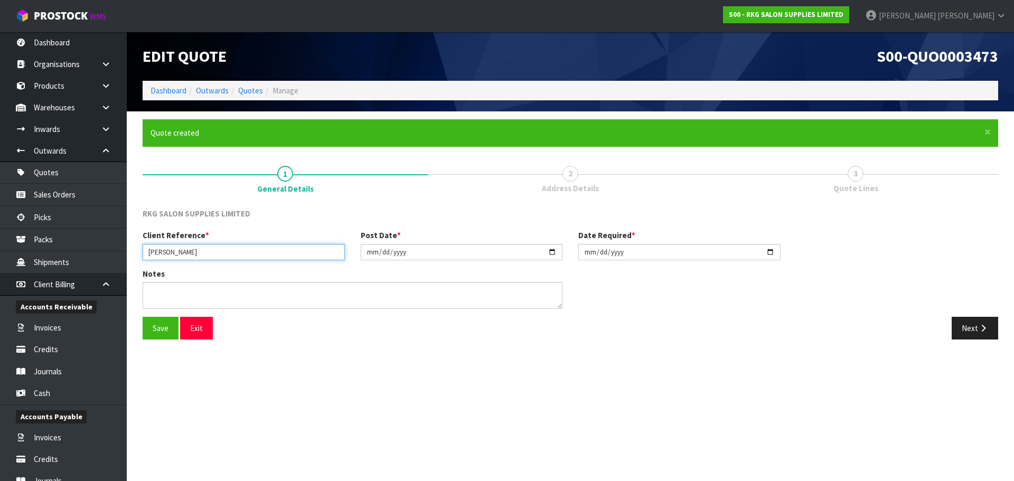
drag, startPoint x: 217, startPoint y: 251, endPoint x: 146, endPoint y: 256, distance: 71.5
click at [146, 256] on input "CLARK COURTNEY" at bounding box center [244, 252] width 202 height 16
type input "COURTNEY CLARK"
click at [549, 252] on input "2025-02-07" at bounding box center [462, 252] width 202 height 16
type input "[DATE]"
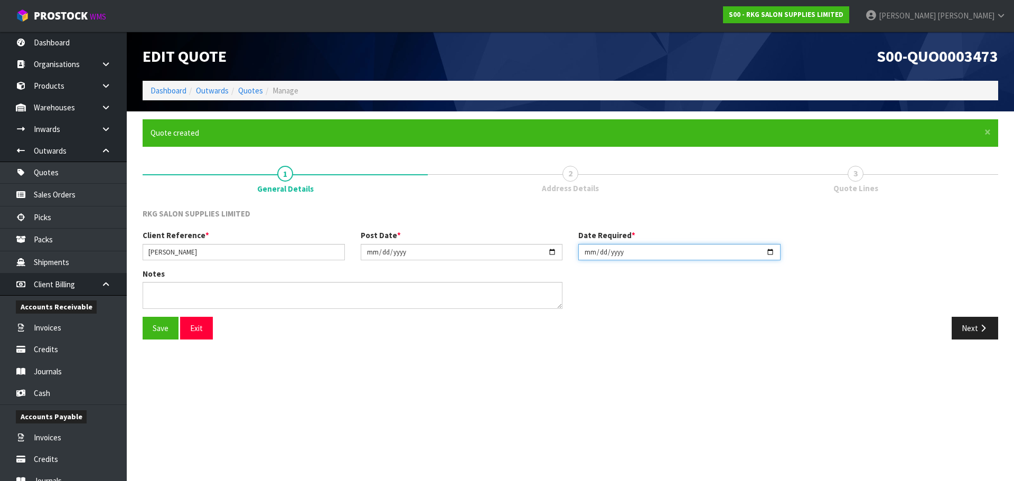
click at [772, 252] on input "2025-02-07" at bounding box center [679, 252] width 202 height 16
type input "[DATE]"
click at [156, 331] on button "Save" at bounding box center [161, 328] width 36 height 23
click at [971, 323] on button "Next" at bounding box center [974, 328] width 46 height 23
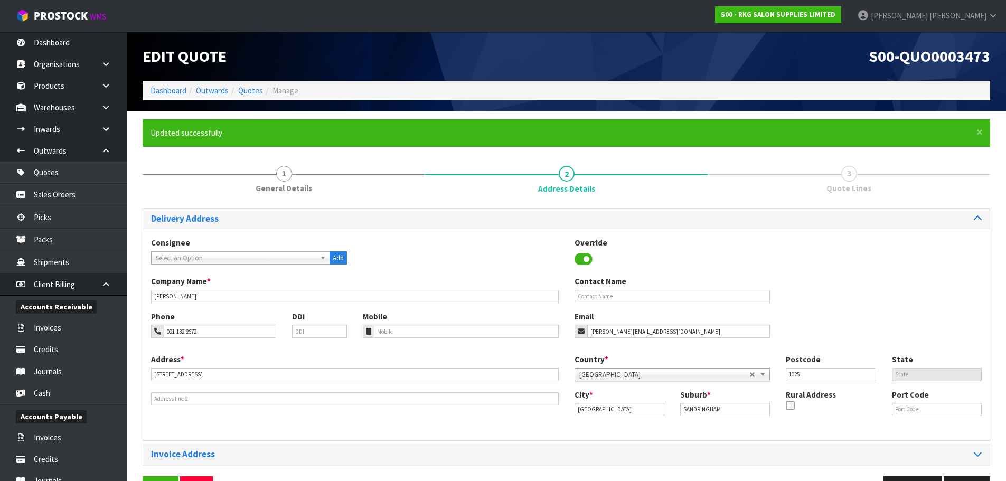
scroll to position [34, 0]
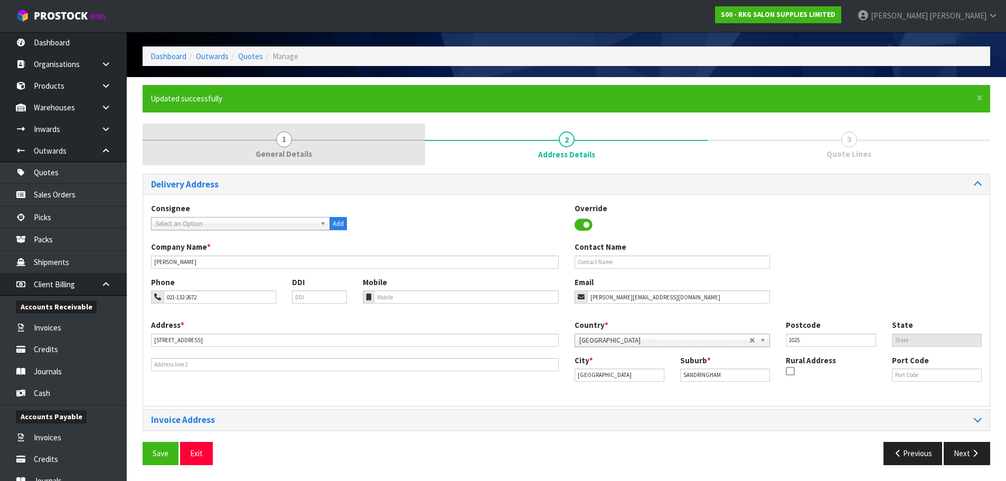
click at [280, 132] on span "1" at bounding box center [284, 139] width 16 height 16
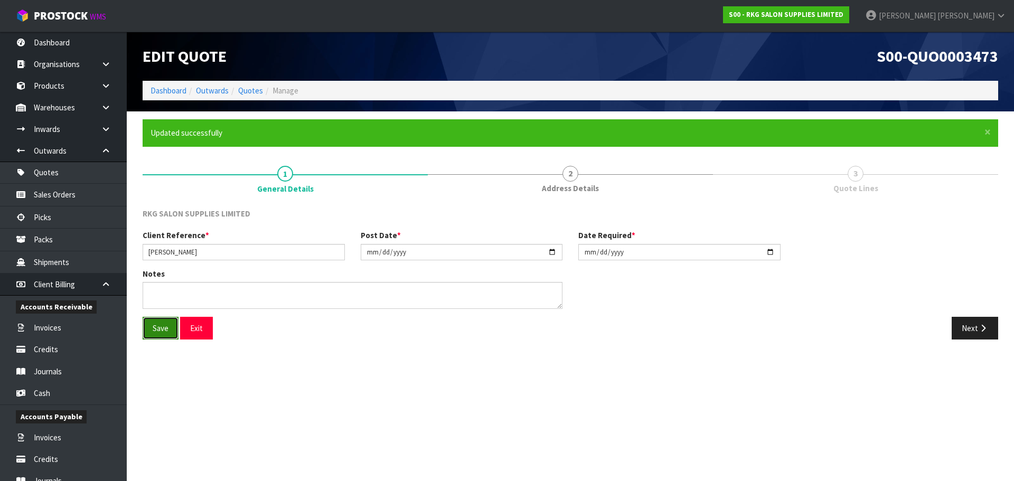
click at [163, 325] on button "Save" at bounding box center [161, 328] width 36 height 23
click at [970, 331] on button "Next" at bounding box center [974, 328] width 46 height 23
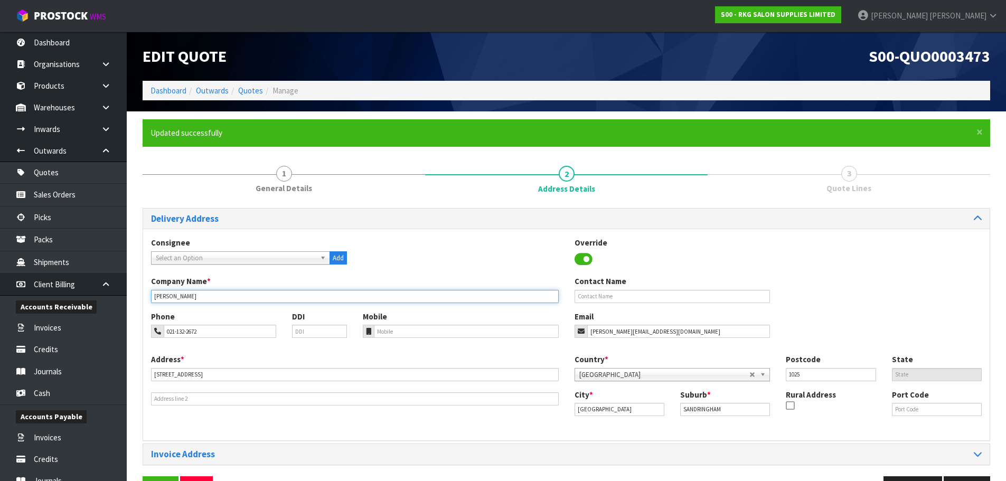
drag, startPoint x: 225, startPoint y: 295, endPoint x: 146, endPoint y: 299, distance: 79.3
click at [146, 299] on div "Company Name * CLARK COURTNEY" at bounding box center [354, 289] width 423 height 27
type input "BO INJECTABLES"
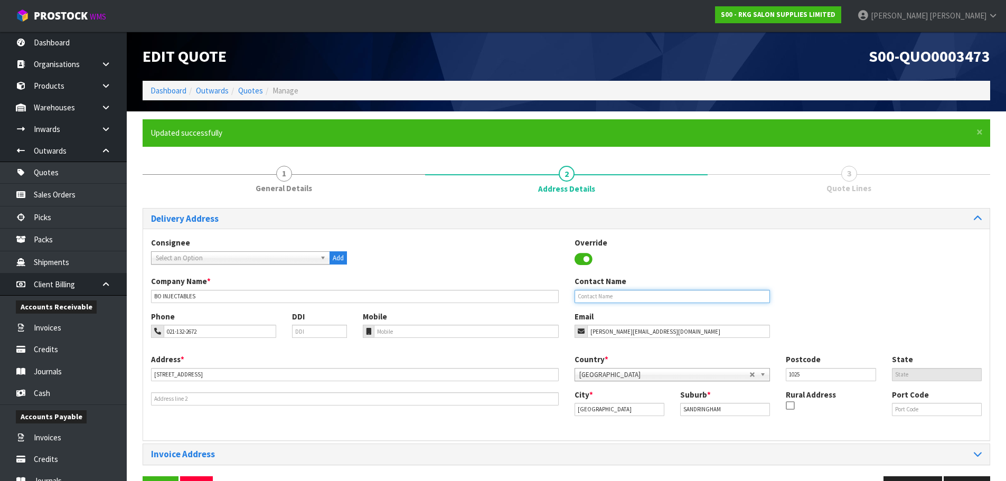
click at [616, 296] on input "text" at bounding box center [672, 296] width 196 height 13
type input "COURTNEY CLARK"
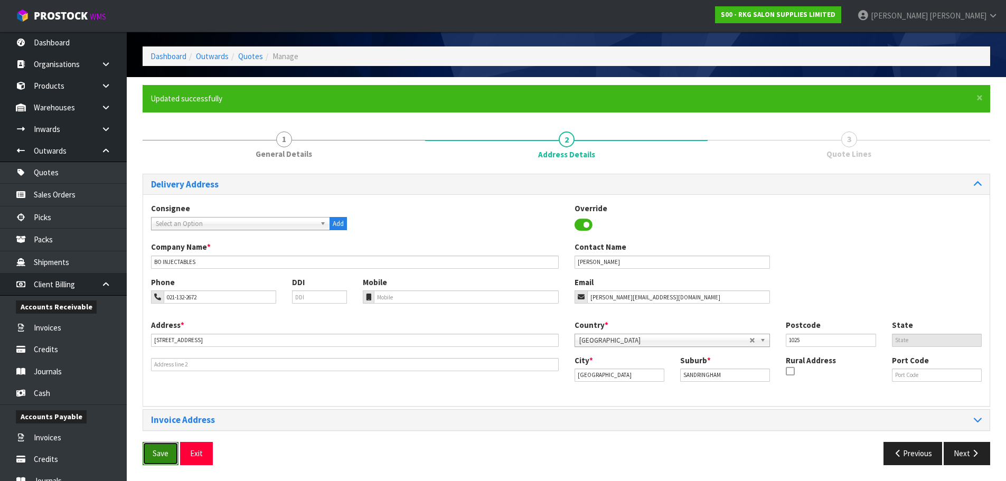
click at [163, 449] on button "Save" at bounding box center [161, 453] width 36 height 23
click at [964, 455] on button "Next" at bounding box center [966, 453] width 46 height 23
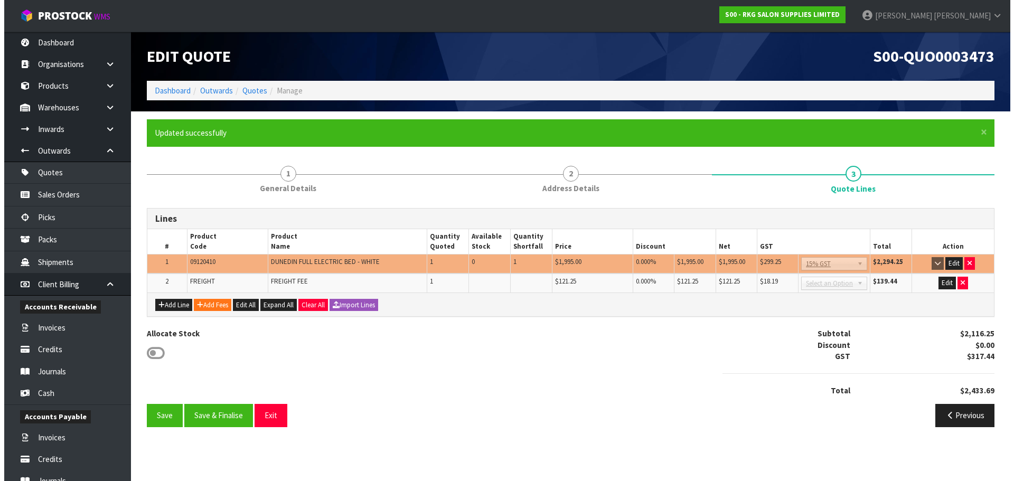
scroll to position [0, 0]
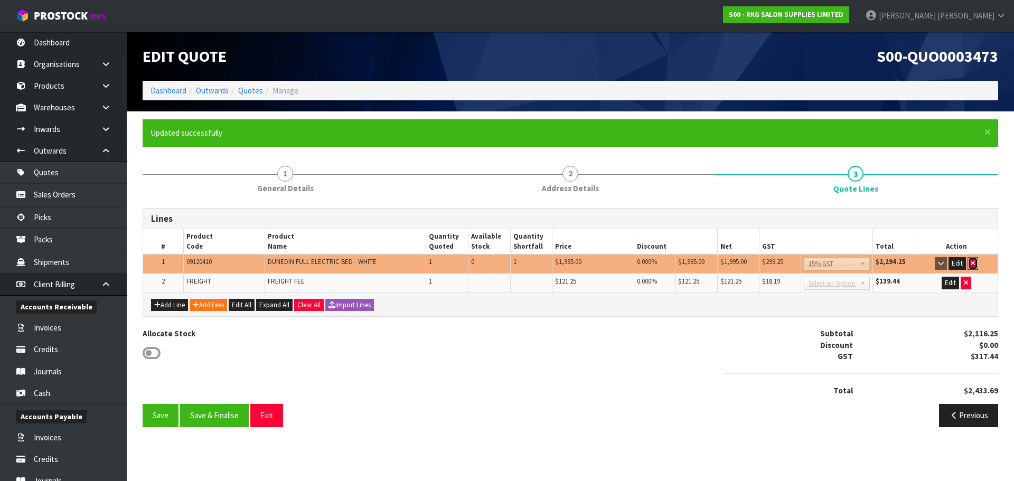
click at [972, 264] on icon "button" at bounding box center [972, 263] width 4 height 7
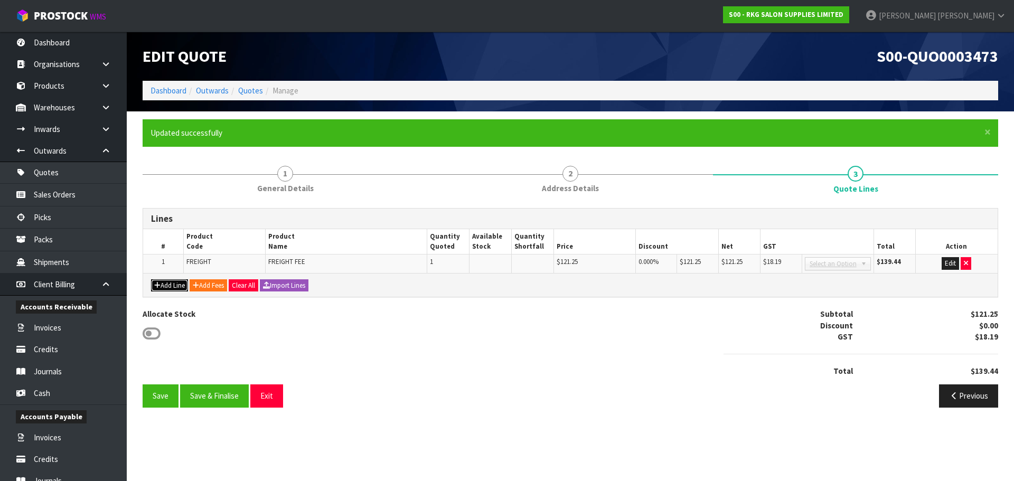
click at [174, 287] on button "Add Line" at bounding box center [169, 285] width 37 height 13
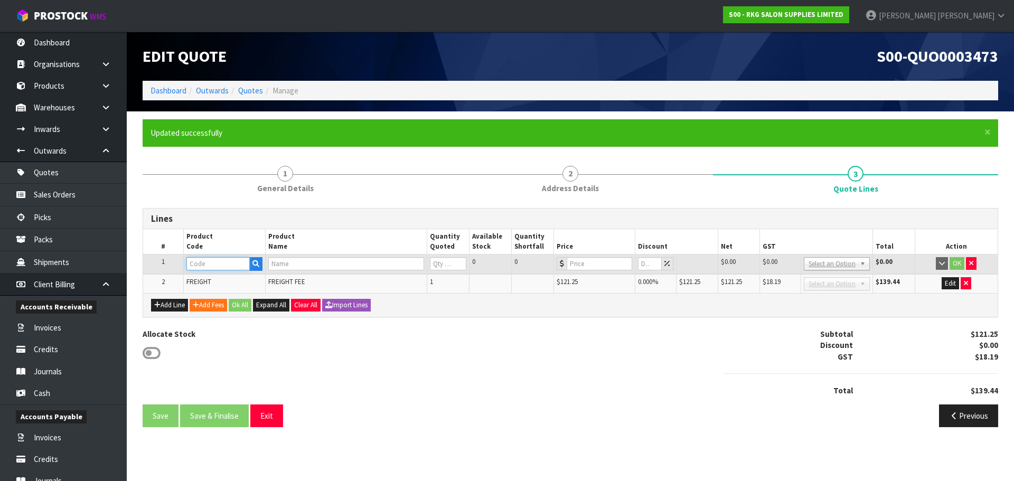
click at [208, 264] on input "text" at bounding box center [217, 263] width 63 height 13
type input "091204"
click at [214, 295] on strong "091204" at bounding box center [209, 296] width 25 height 10
type input "09120410-V2"
type input "DUNEDIN 4 MOTOR BED - WHITE"
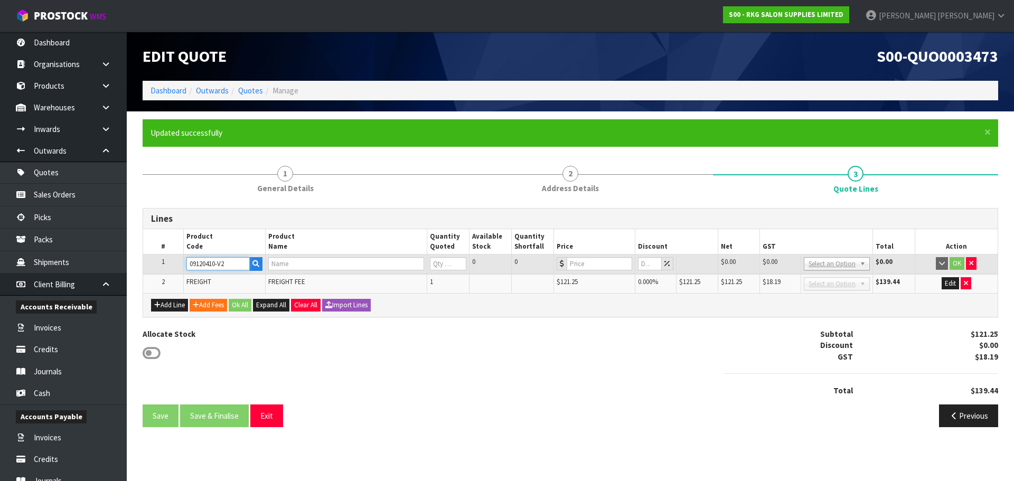
type input "0"
type input "2195"
type input "0"
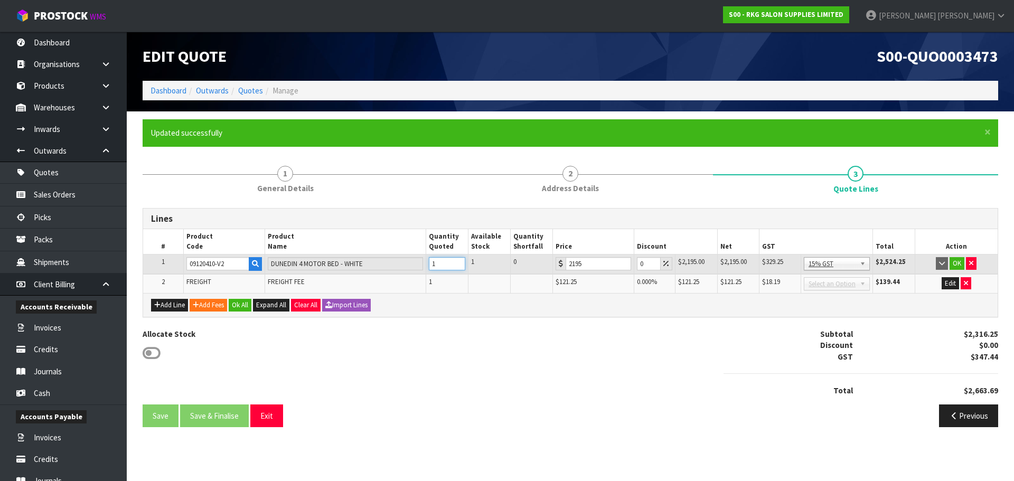
type input "1"
click at [458, 259] on input "1" at bounding box center [447, 263] width 36 height 13
drag, startPoint x: 643, startPoint y: 264, endPoint x: 636, endPoint y: 264, distance: 6.9
click at [637, 264] on input "0" at bounding box center [649, 263] width 24 height 13
type input "7.5"
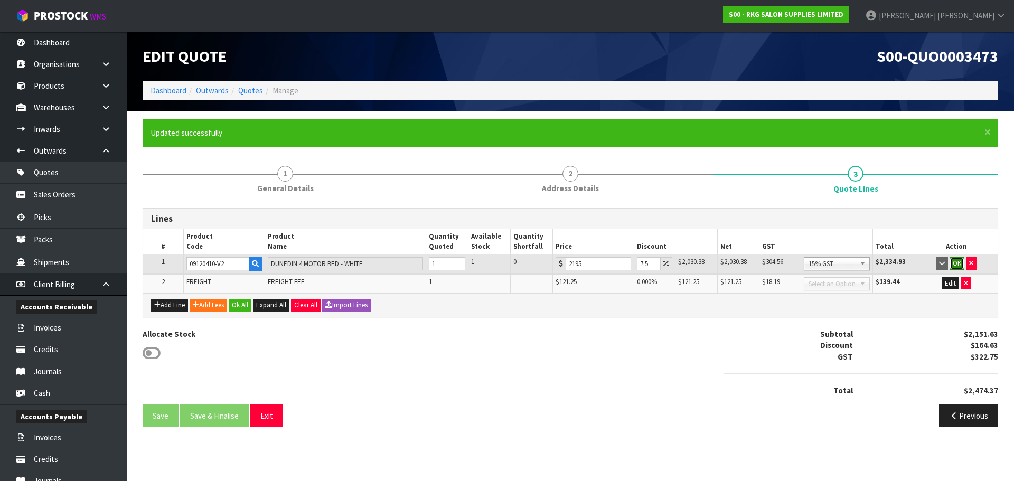
click at [960, 263] on button "OK" at bounding box center [956, 263] width 15 height 13
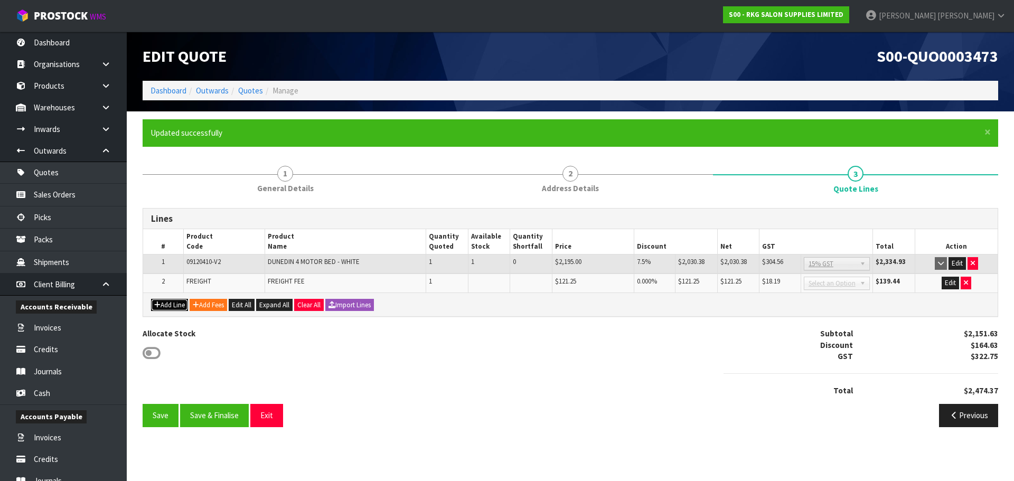
click at [172, 306] on button "Add Line" at bounding box center [169, 305] width 37 height 13
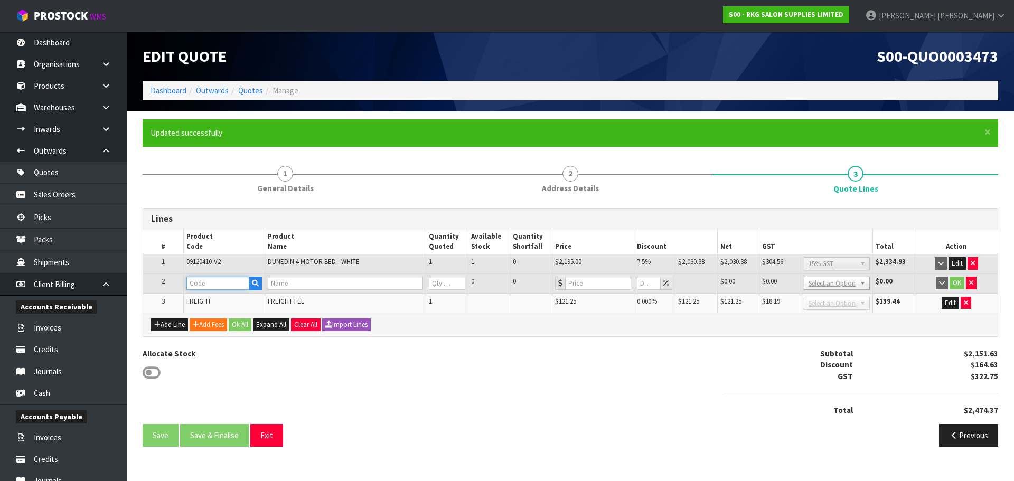
click at [196, 285] on input "text" at bounding box center [217, 283] width 63 height 13
type input "09P"
click at [210, 302] on strong "09P" at bounding box center [203, 301] width 13 height 10
type input "09PC"
type input "UNIVERSAL BED COVER"
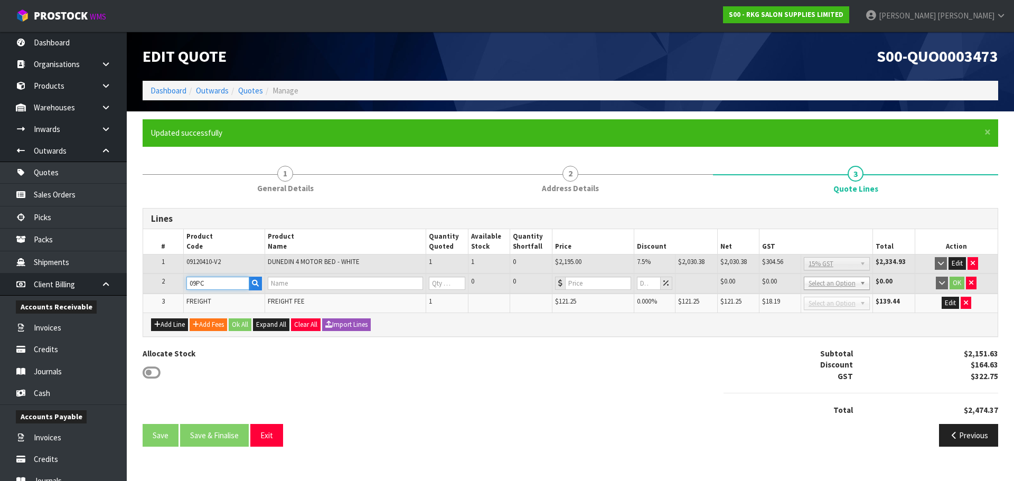
type input "0"
type input "60"
type input "0"
type input "1"
click at [458, 281] on input "1" at bounding box center [447, 283] width 36 height 13
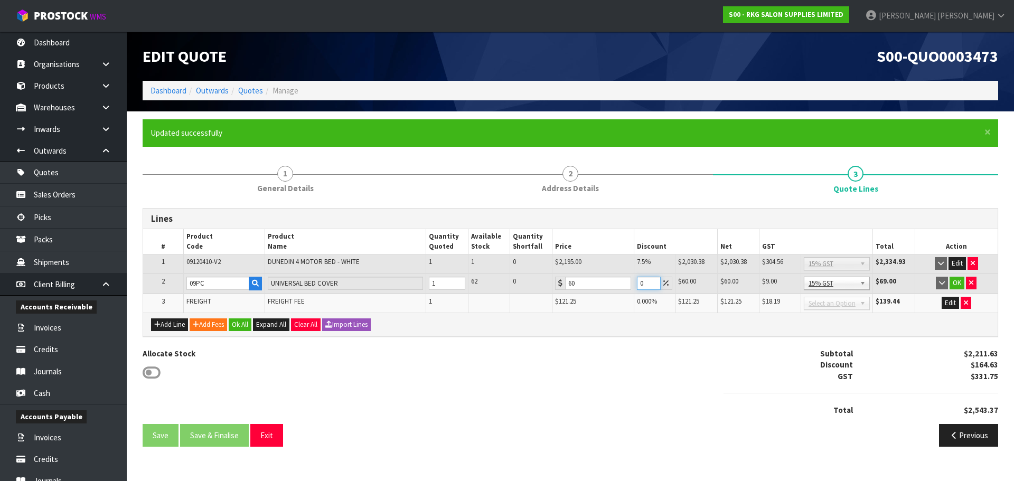
drag, startPoint x: 643, startPoint y: 285, endPoint x: 637, endPoint y: 285, distance: 5.8
click at [637, 285] on input "0" at bounding box center [649, 283] width 24 height 13
type input "100"
click at [960, 284] on button "OK" at bounding box center [956, 283] width 15 height 13
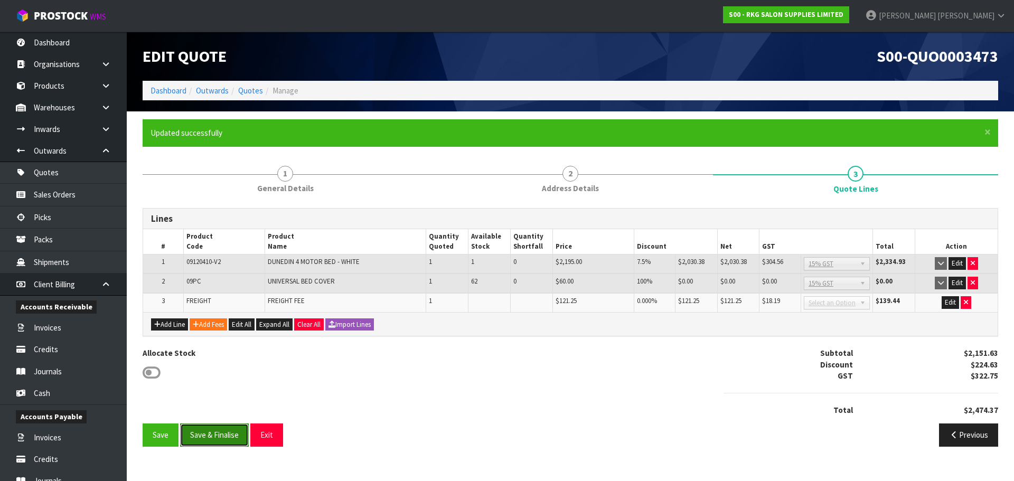
click at [221, 439] on button "Save & Finalise" at bounding box center [214, 434] width 69 height 23
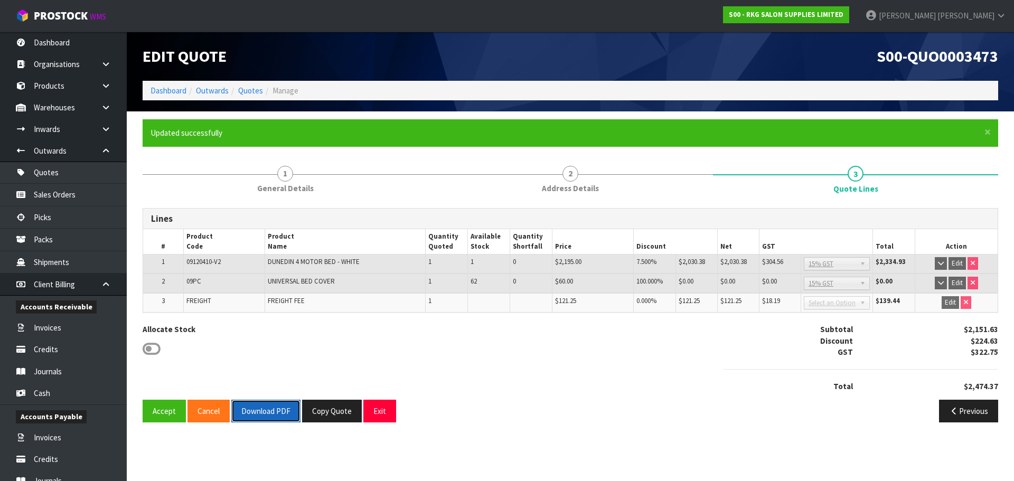
click at [278, 411] on button "Download PDF" at bounding box center [265, 411] width 69 height 23
click at [379, 413] on button "Exit" at bounding box center [379, 411] width 33 height 23
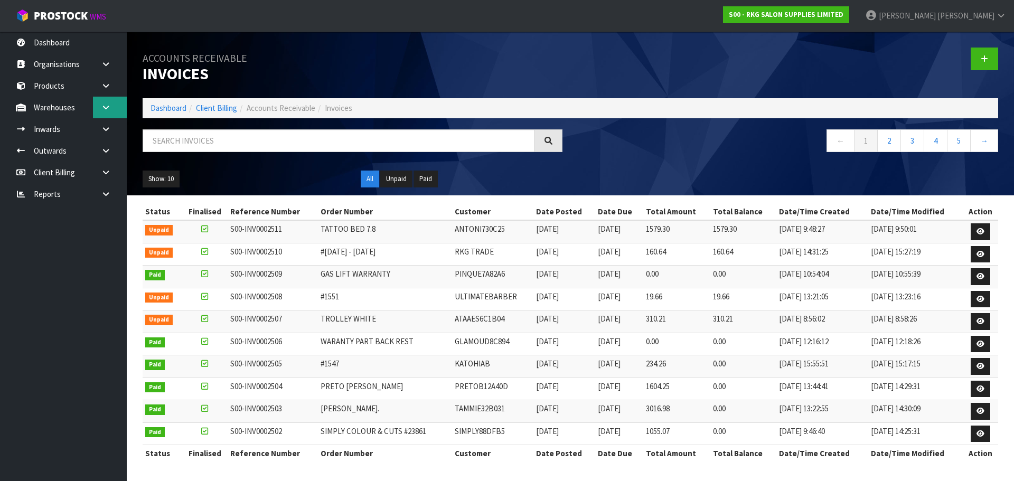
click at [106, 107] on icon at bounding box center [106, 107] width 10 height 8
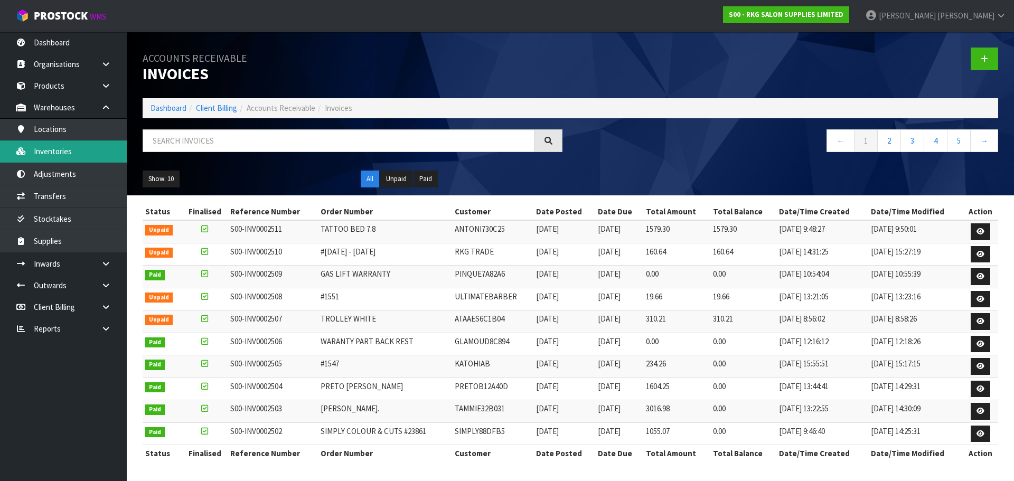
click at [50, 151] on link "Inventories" at bounding box center [63, 151] width 127 height 22
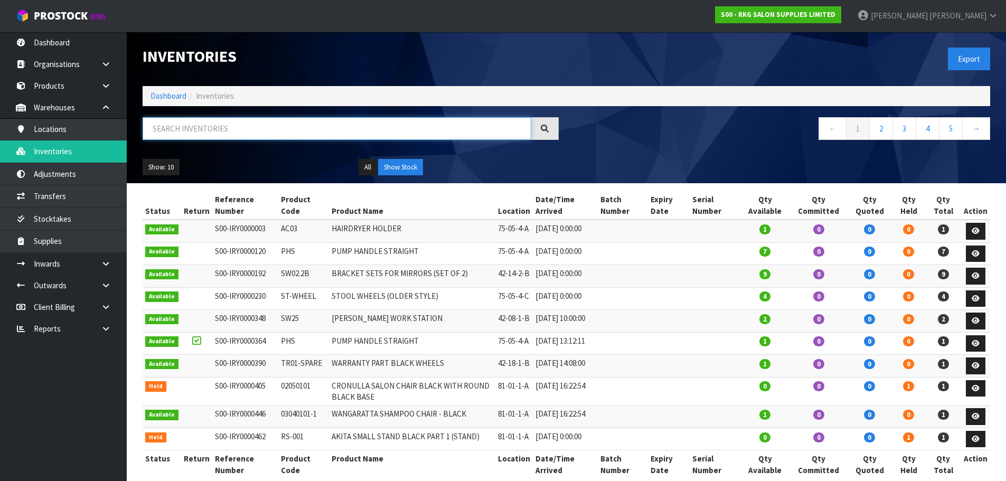
click at [184, 135] on input "text" at bounding box center [337, 128] width 389 height 23
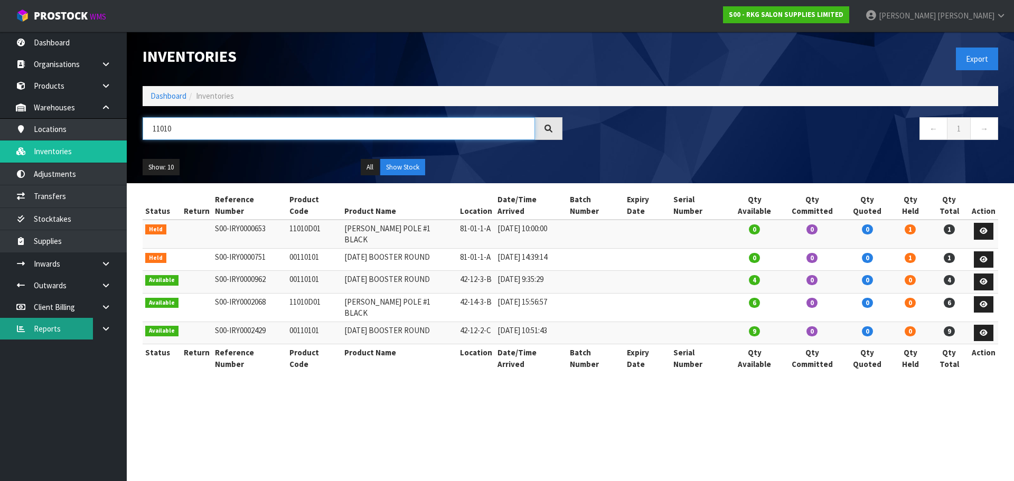
type input "11010"
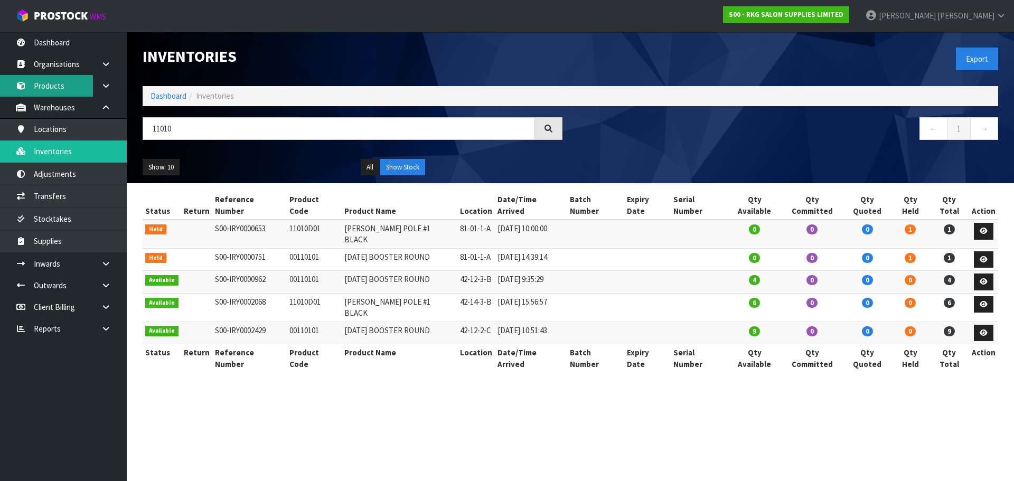
click at [49, 84] on link "Products" at bounding box center [63, 86] width 127 height 22
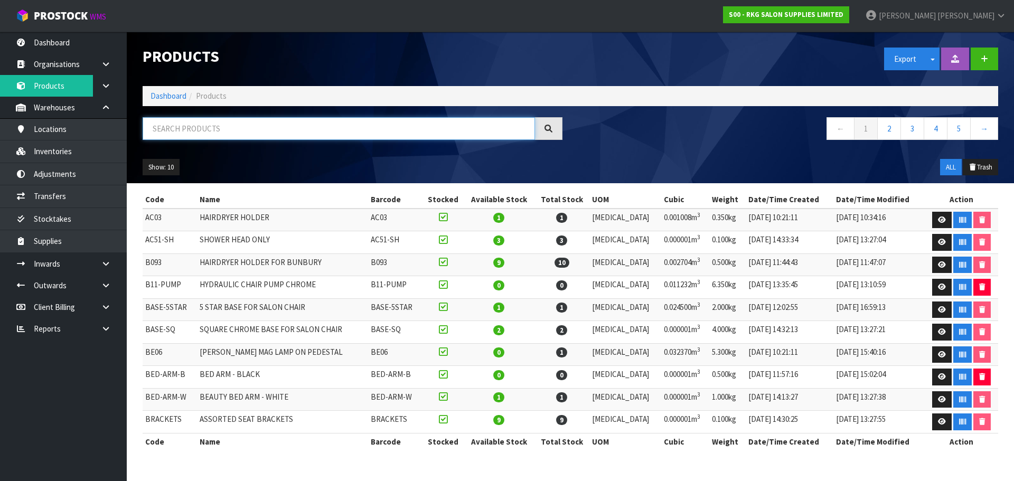
click at [185, 128] on input "text" at bounding box center [339, 128] width 392 height 23
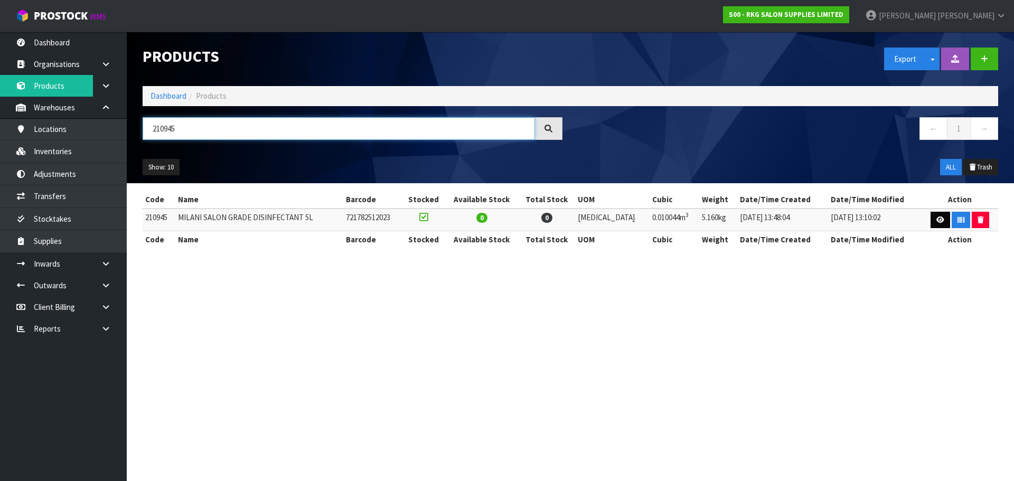
type input "210945"
click at [939, 219] on icon at bounding box center [940, 219] width 8 height 7
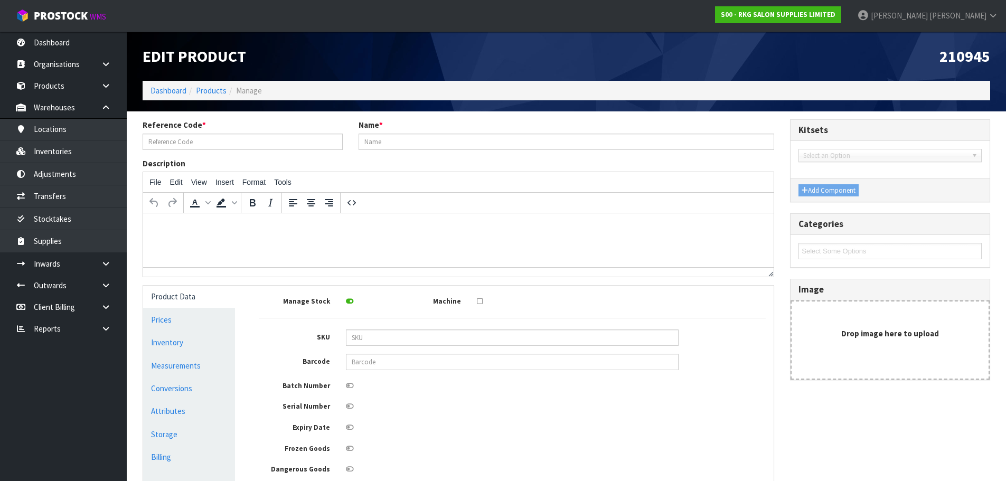
type input "210945"
type input "MILANI SALON GRADE DISINFECTANT 5L"
type input "721782512023"
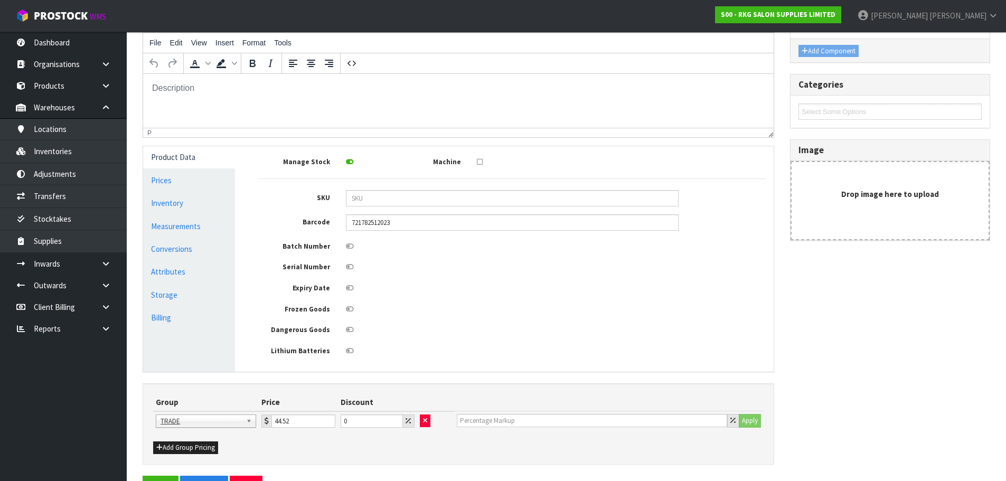
scroll to position [158, 0]
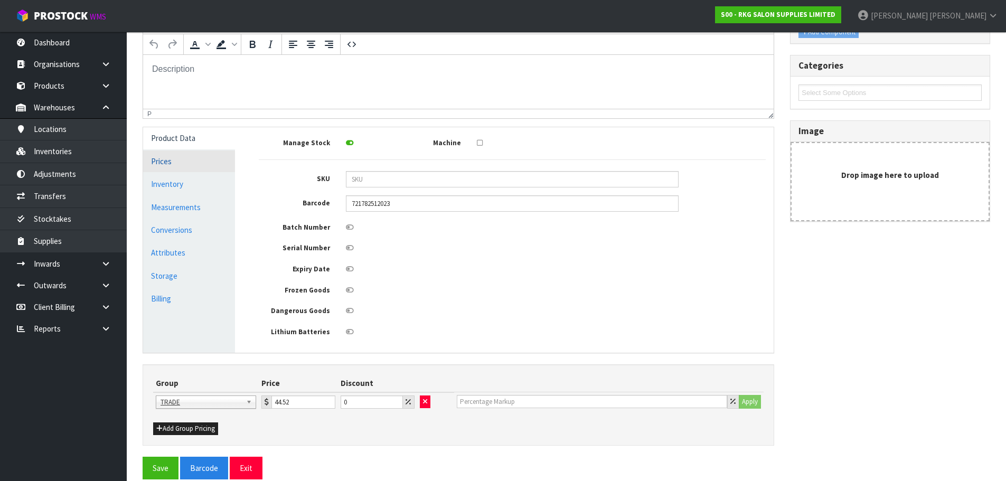
click at [166, 156] on link "Prices" at bounding box center [189, 161] width 92 height 22
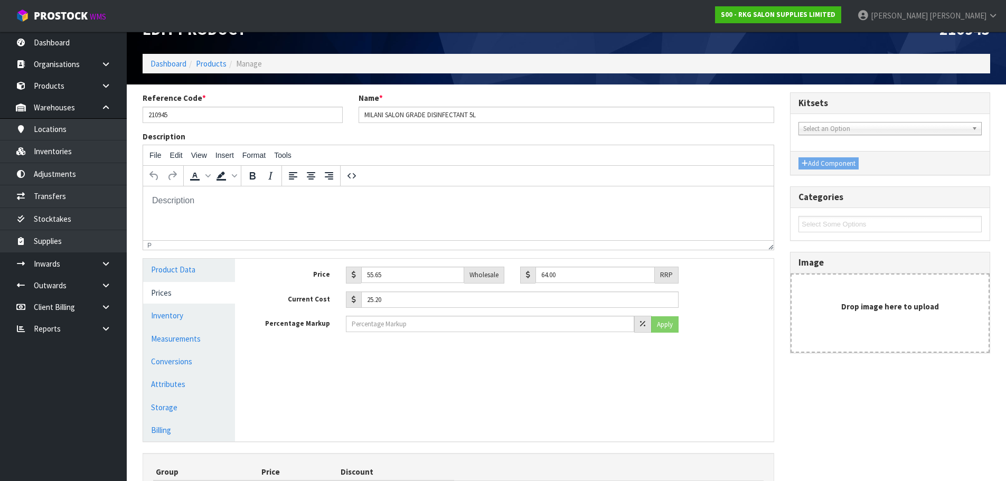
scroll to position [24, 0]
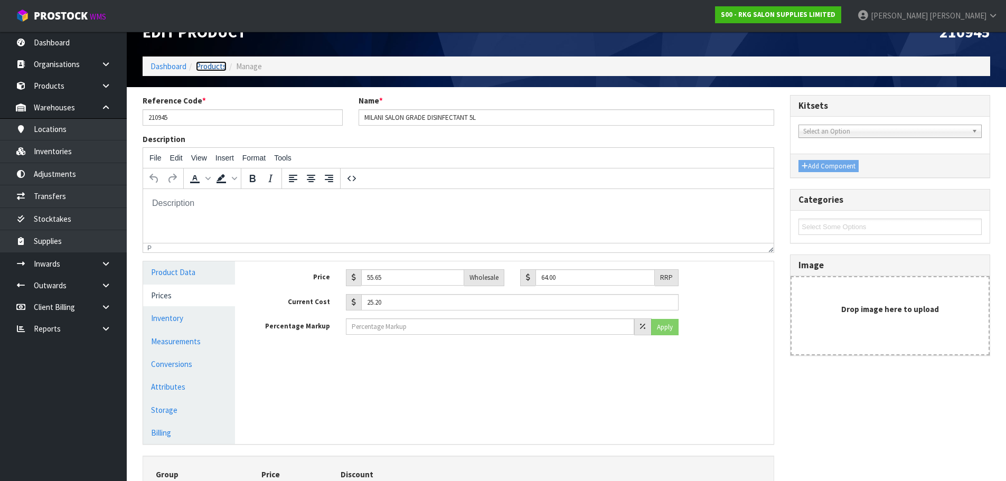
click at [219, 66] on link "Products" at bounding box center [211, 66] width 31 height 10
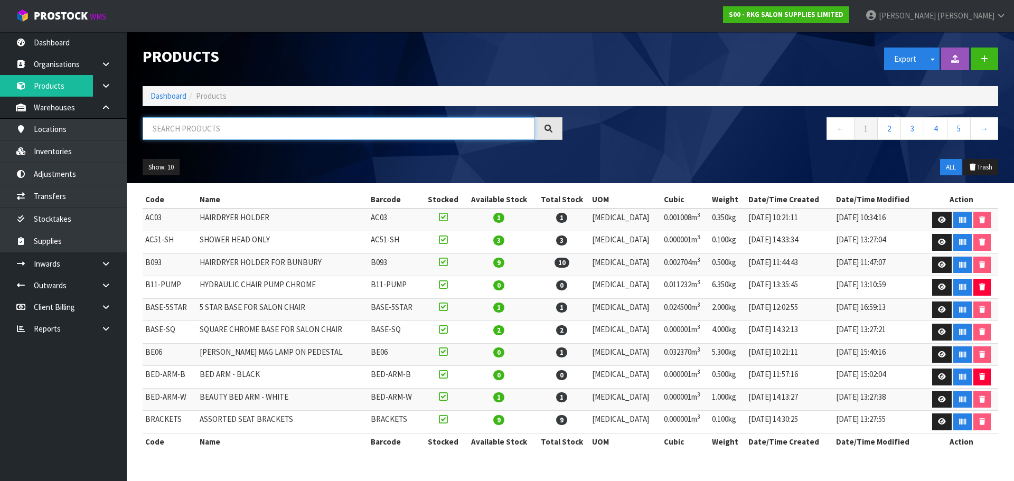
click at [164, 126] on input "text" at bounding box center [339, 128] width 392 height 23
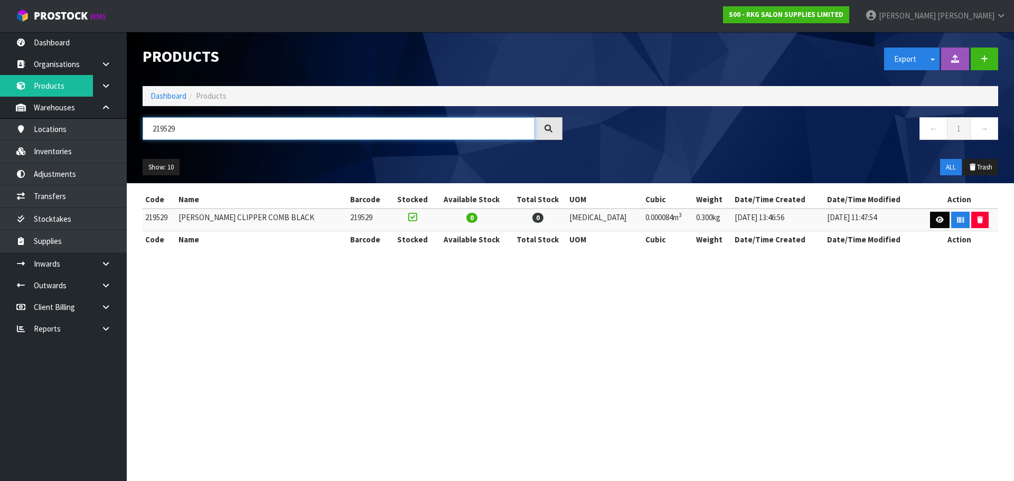
type input "219529"
click at [935, 222] on icon at bounding box center [939, 219] width 8 height 7
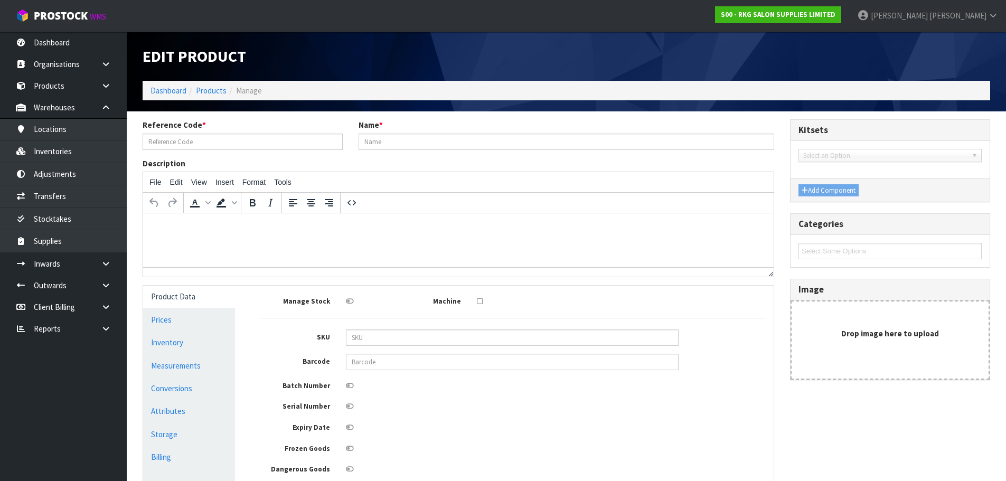
type input "219529"
type input "BOB CLIPPER COMB BLACK"
type input "4.35"
type input "5.00"
type input "1.80"
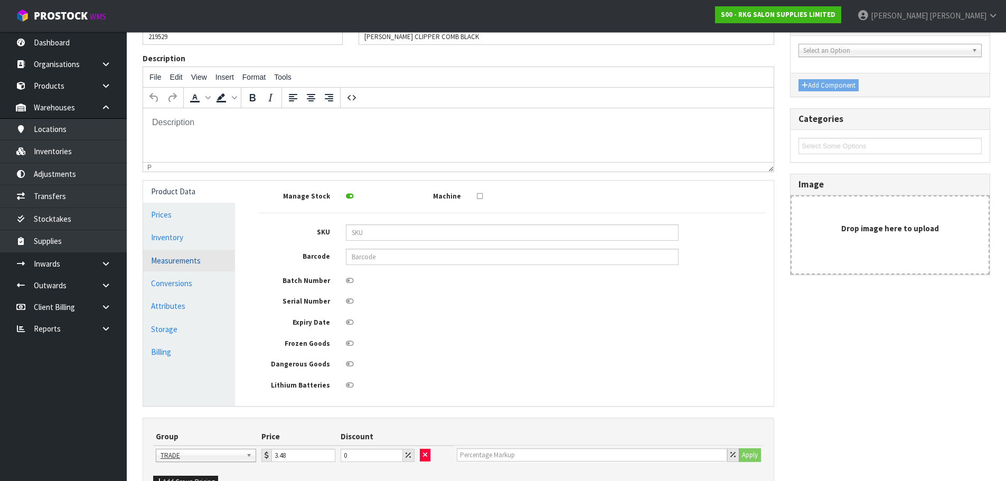
scroll to position [106, 0]
click at [165, 213] on link "Prices" at bounding box center [189, 214] width 92 height 22
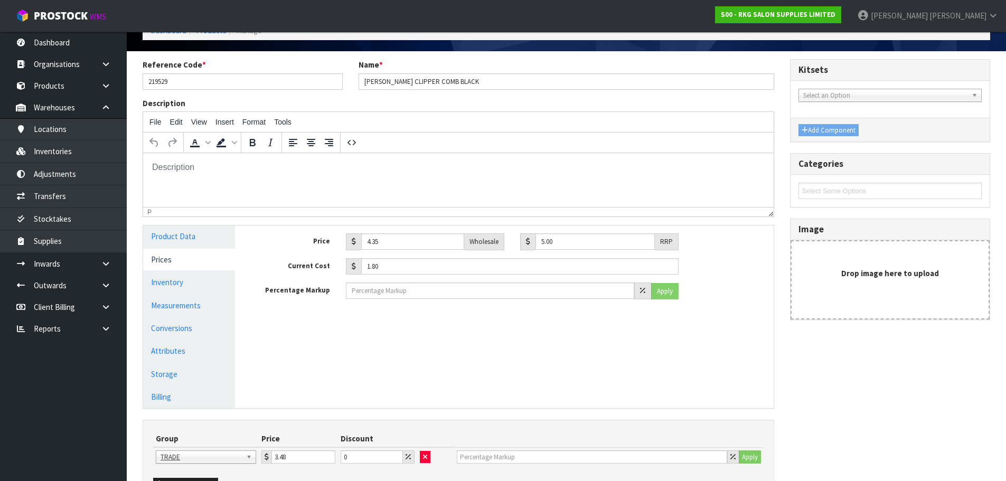
scroll to position [0, 0]
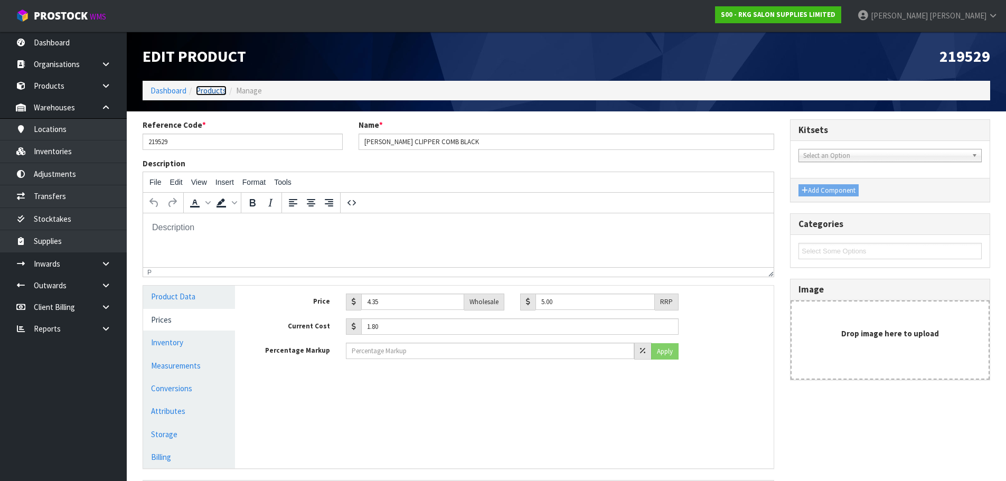
click at [207, 95] on link "Products" at bounding box center [211, 91] width 31 height 10
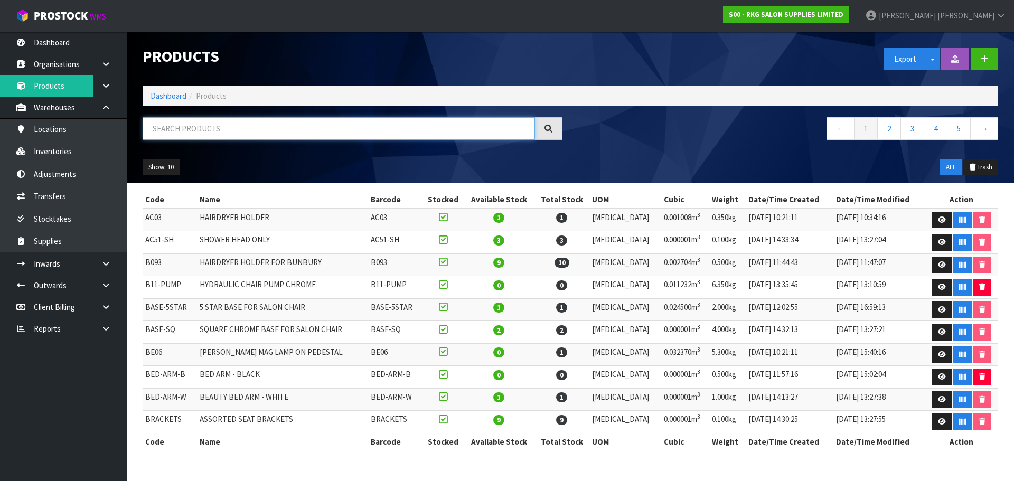
click at [200, 124] on input "text" at bounding box center [339, 128] width 392 height 23
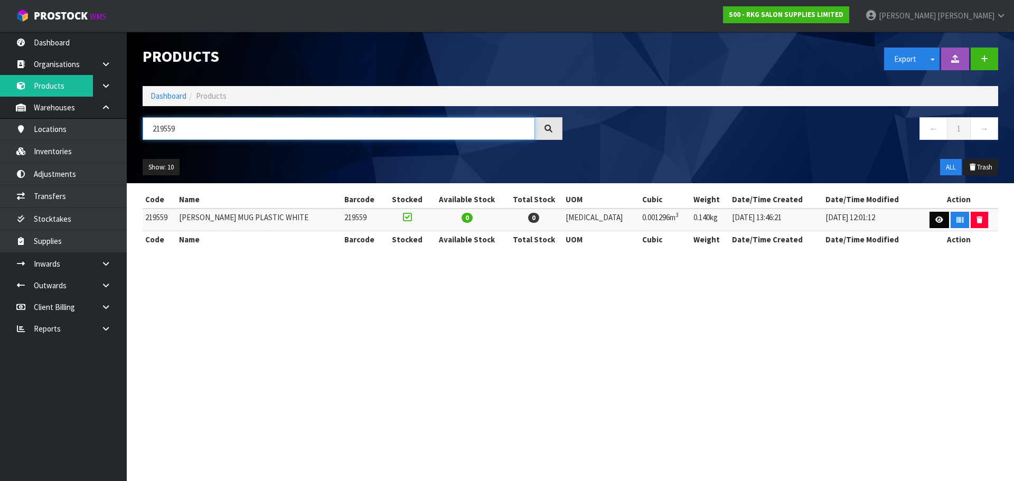
type input "219559"
click at [935, 222] on icon at bounding box center [939, 219] width 8 height 7
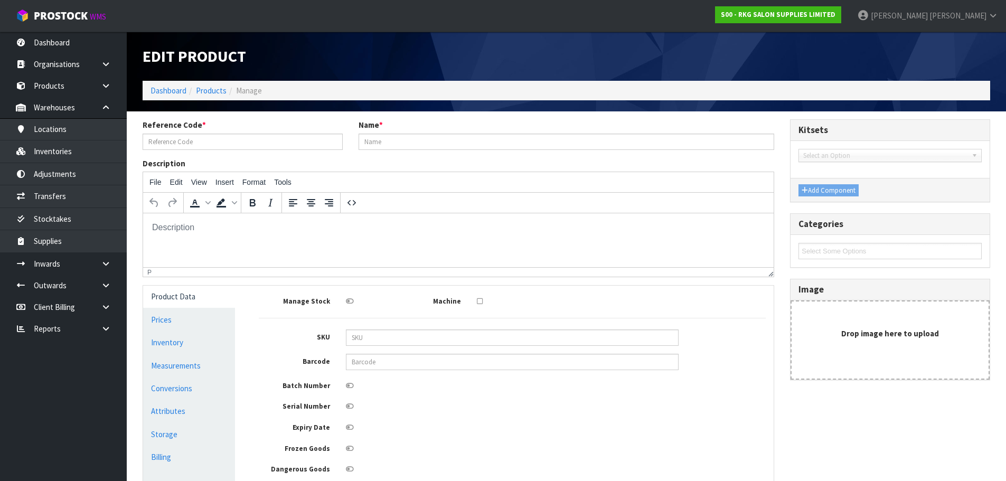
type input "219559"
type input "BOB MUG PLASTIC WHITE"
type input "10.43"
type input "12.00"
type input "4.16"
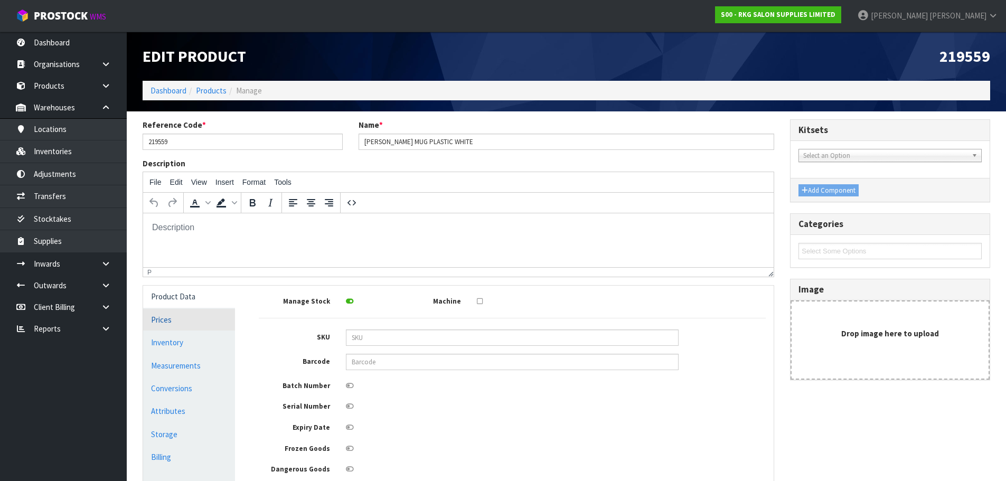
click at [158, 319] on link "Prices" at bounding box center [189, 320] width 92 height 22
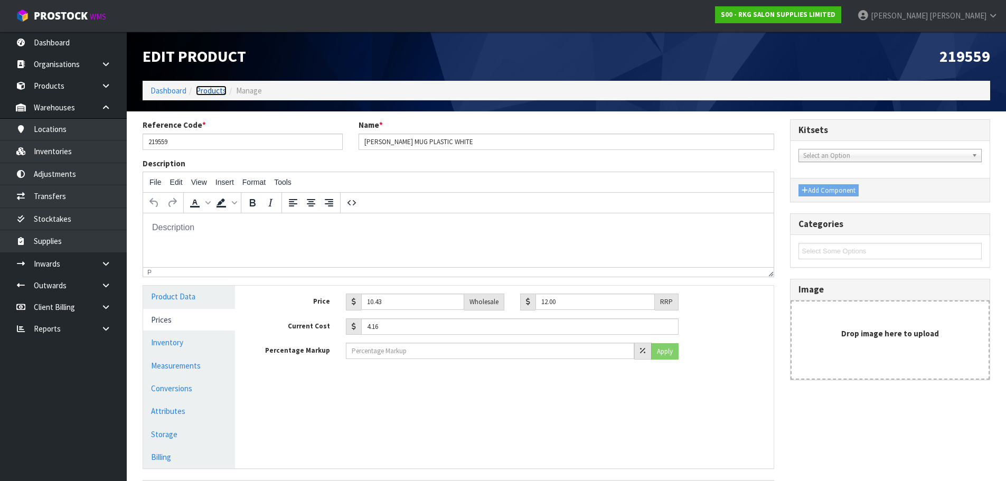
click at [209, 90] on link "Products" at bounding box center [211, 91] width 31 height 10
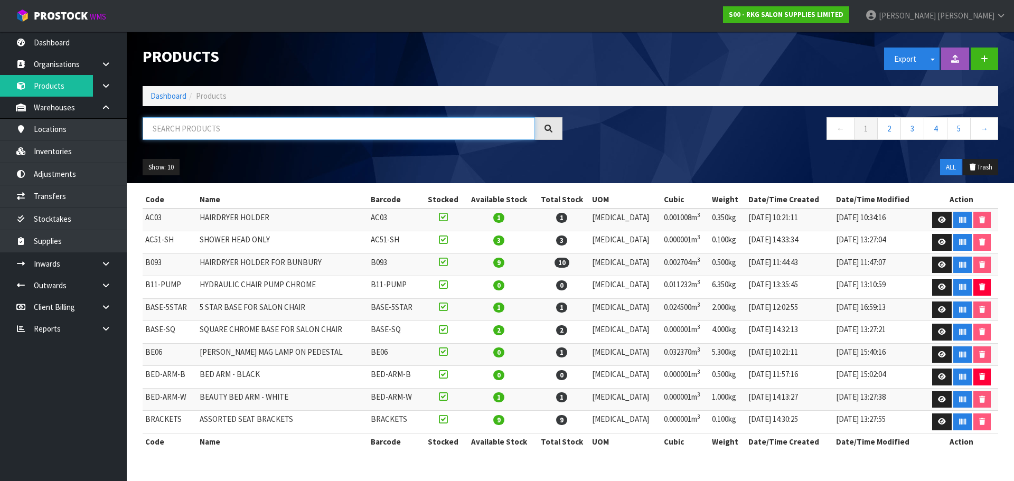
click at [166, 119] on input "text" at bounding box center [339, 128] width 392 height 23
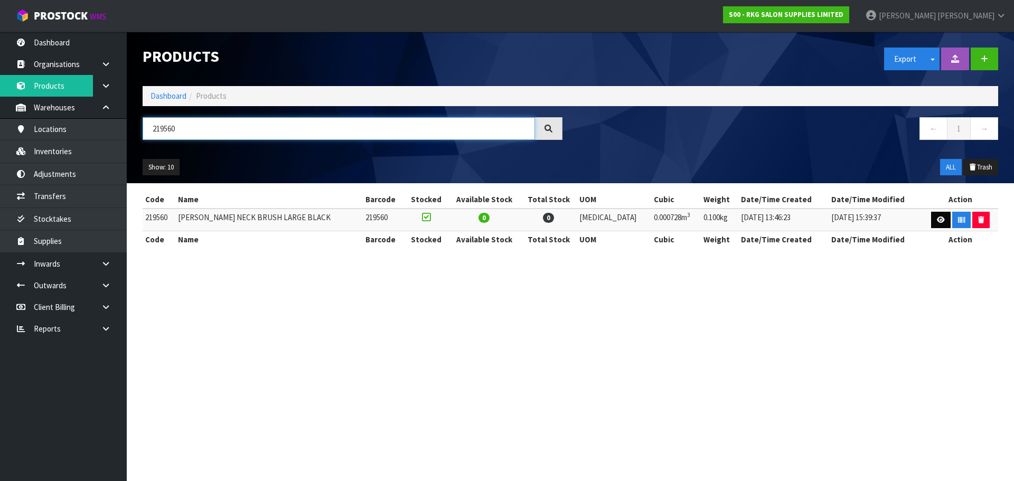
type input "219560"
click at [931, 225] on link at bounding box center [941, 220] width 20 height 17
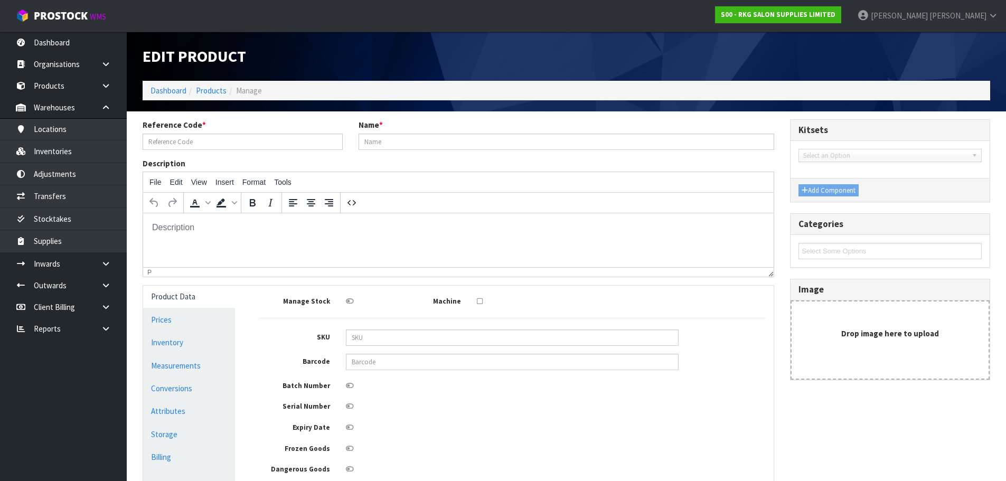
type input "219560"
type input "BOB NECK BRUSH LARGE BLACK"
type input "14.78"
type input "17.00"
type input "5.88"
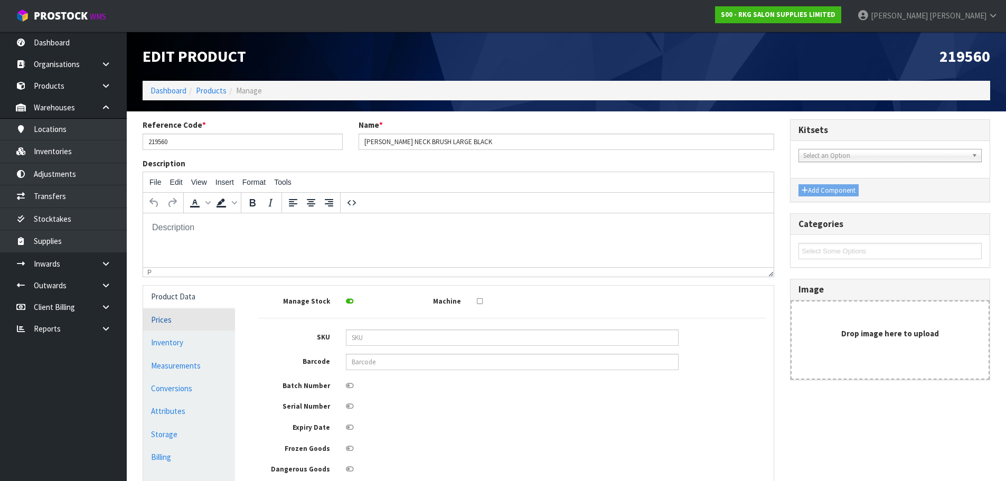
click at [176, 326] on link "Prices" at bounding box center [189, 320] width 92 height 22
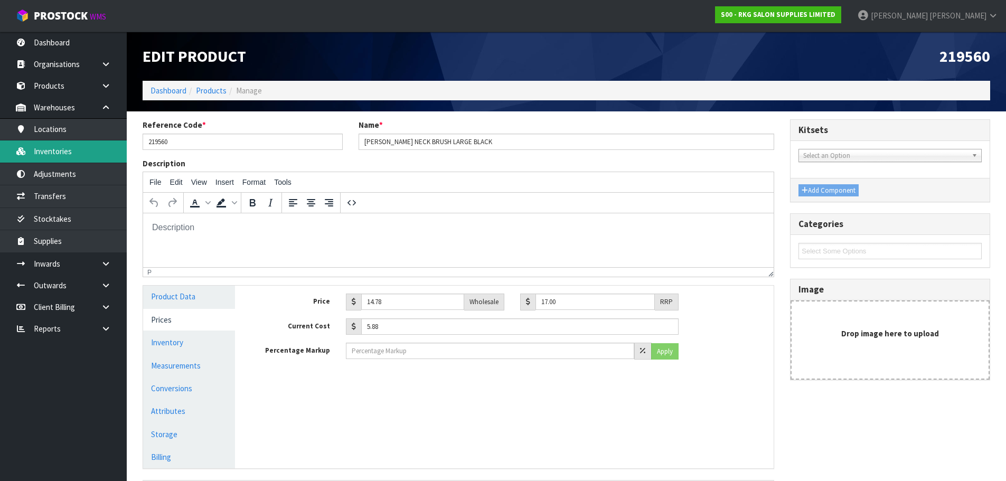
click at [62, 154] on link "Inventories" at bounding box center [63, 151] width 127 height 22
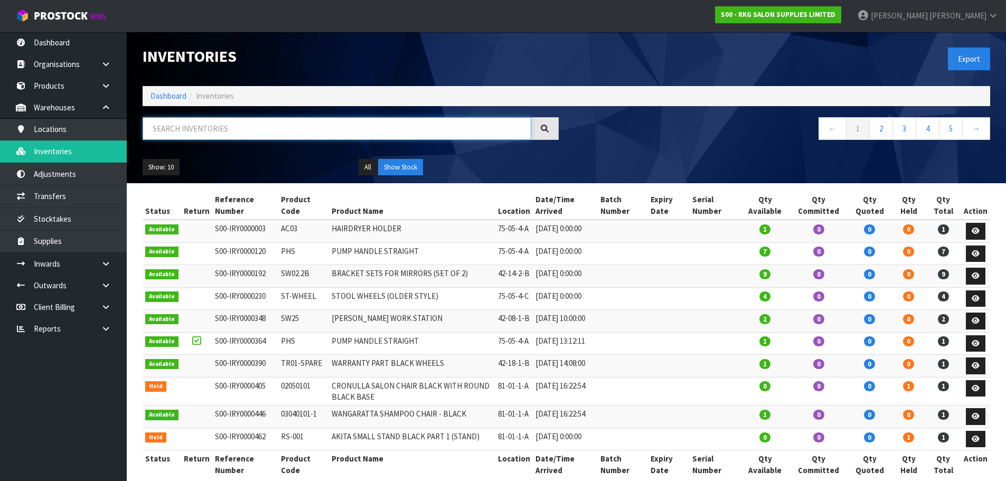
click at [160, 129] on input "text" at bounding box center [337, 128] width 389 height 23
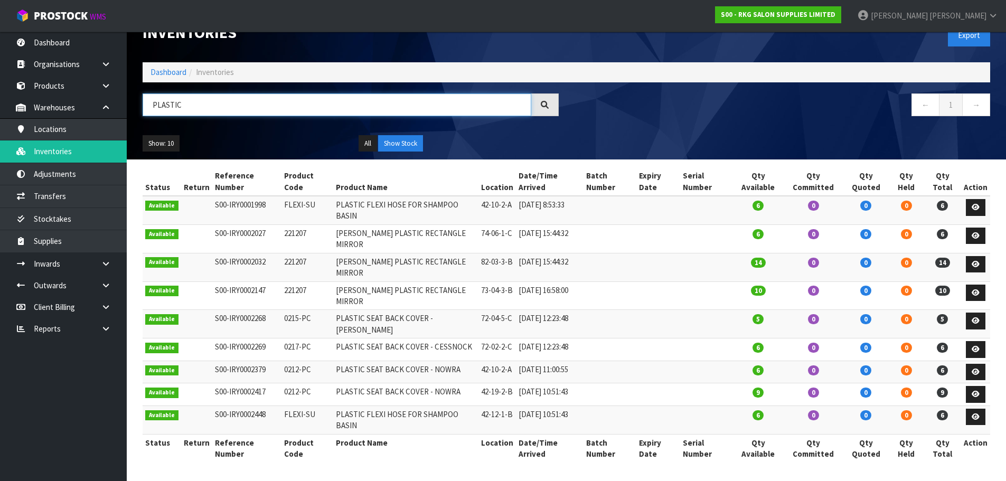
scroll to position [42, 0]
drag, startPoint x: 186, startPoint y: 87, endPoint x: 142, endPoint y: 90, distance: 43.9
click at [142, 93] on div "PLASTIC" at bounding box center [351, 108] width 432 height 31
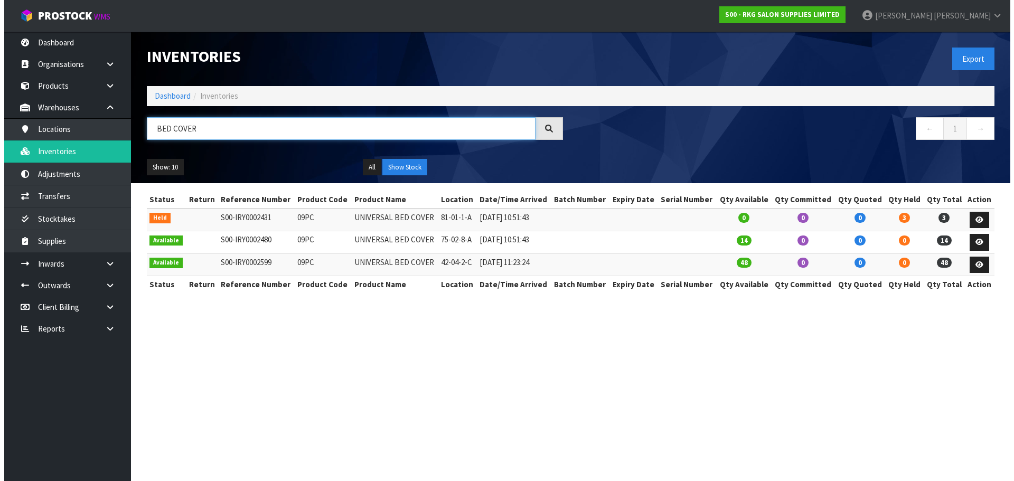
scroll to position [0, 0]
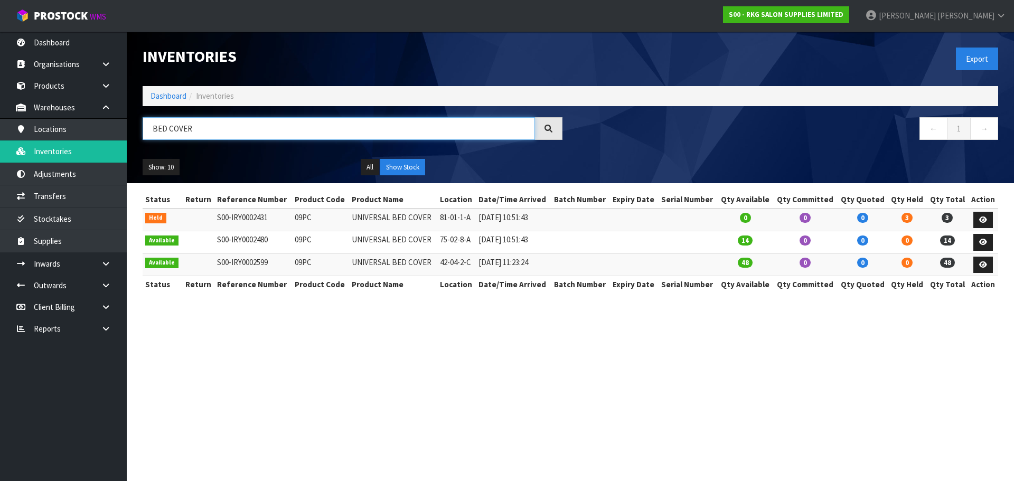
type input "BED COVER"
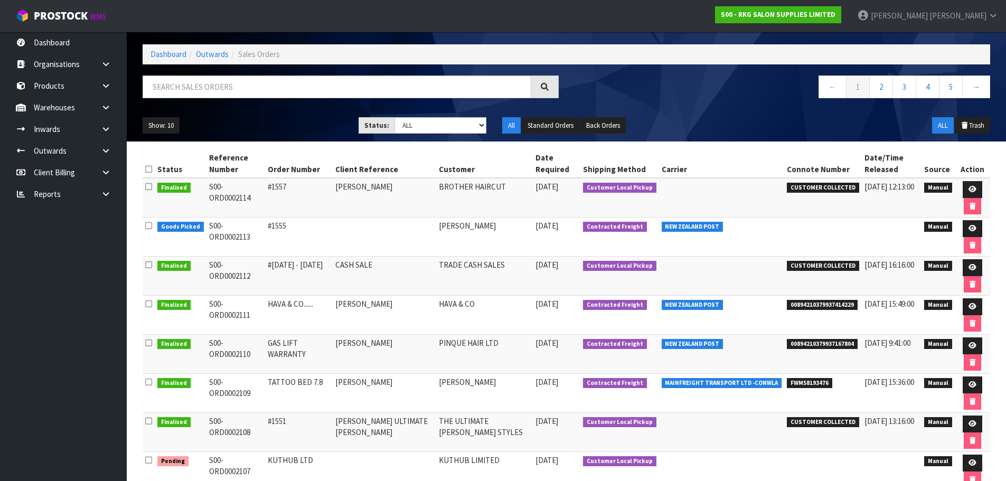
scroll to position [106, 0]
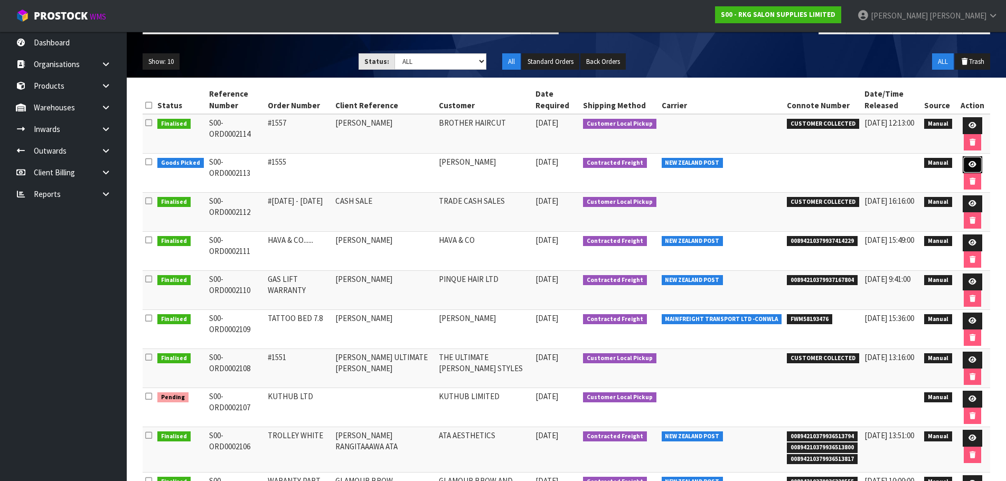
click at [971, 165] on icon at bounding box center [972, 164] width 8 height 7
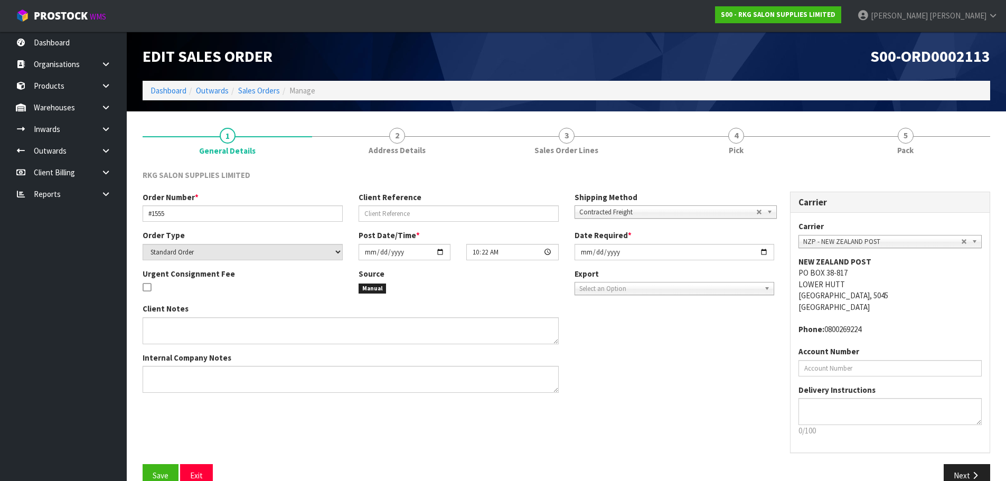
scroll to position [22, 0]
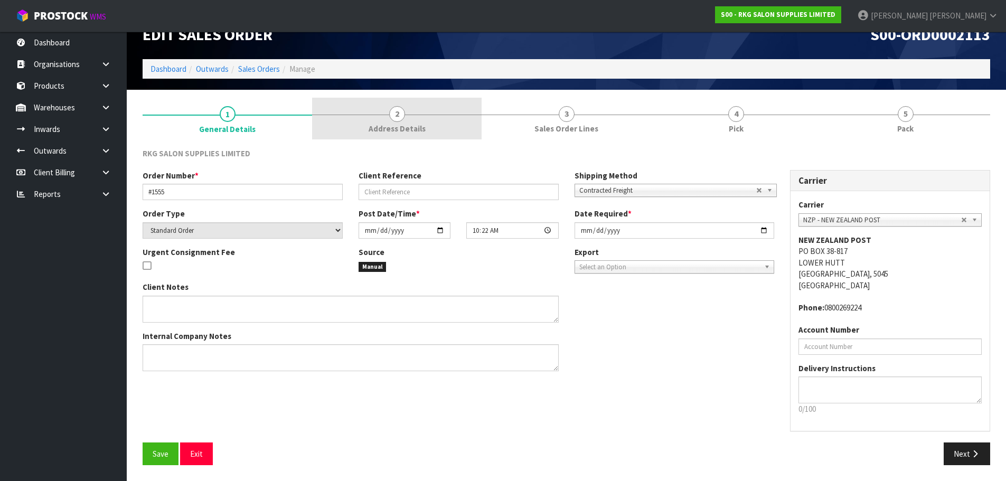
click at [403, 109] on span "2" at bounding box center [397, 114] width 16 height 16
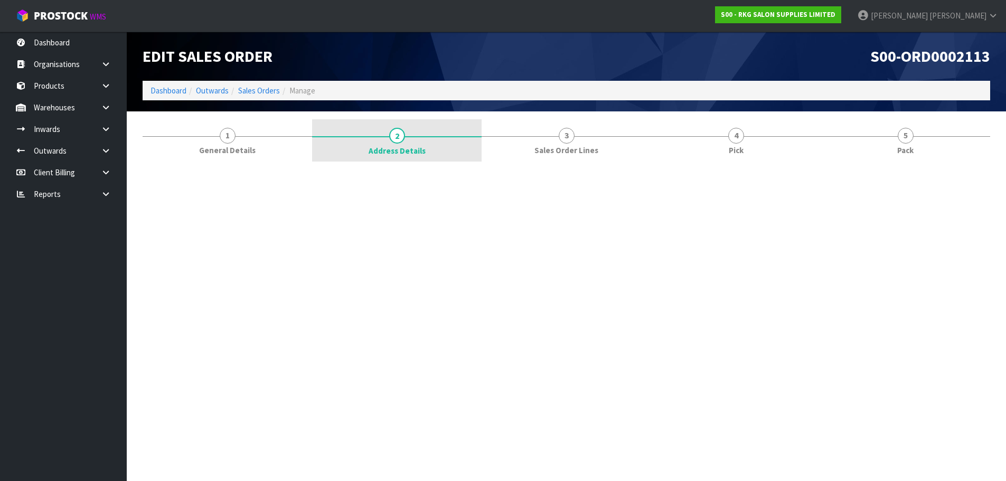
scroll to position [0, 0]
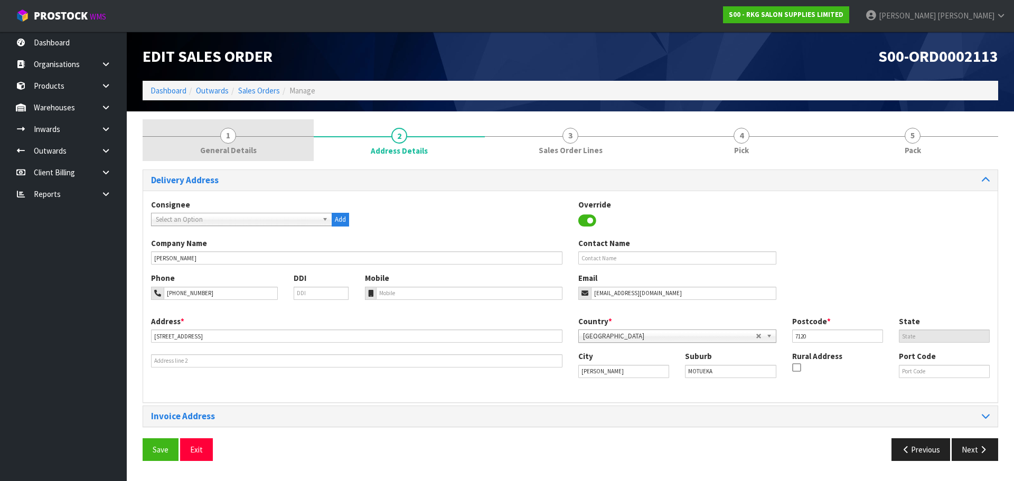
click at [231, 139] on span "1" at bounding box center [228, 136] width 16 height 16
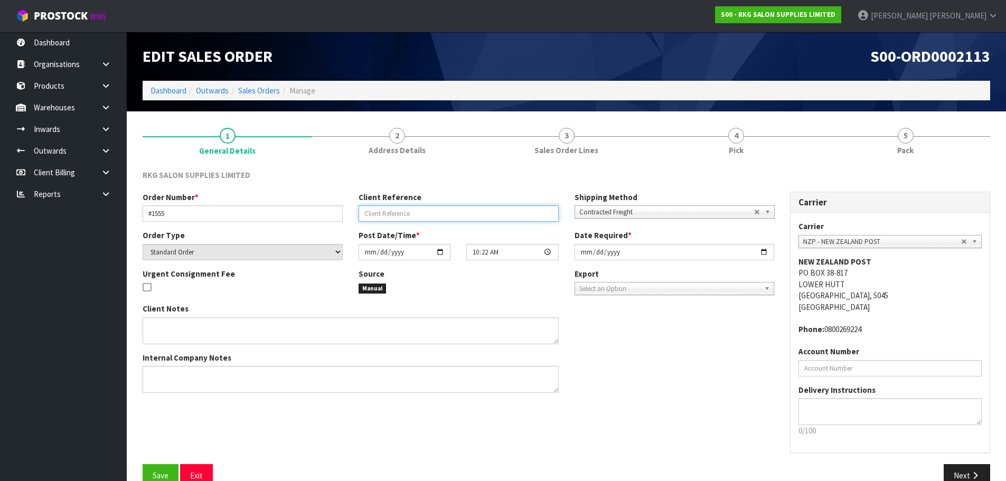
click at [391, 215] on input "text" at bounding box center [458, 213] width 200 height 16
type input "[PERSON_NAME]"
click at [159, 471] on span "Save" at bounding box center [161, 475] width 16 height 10
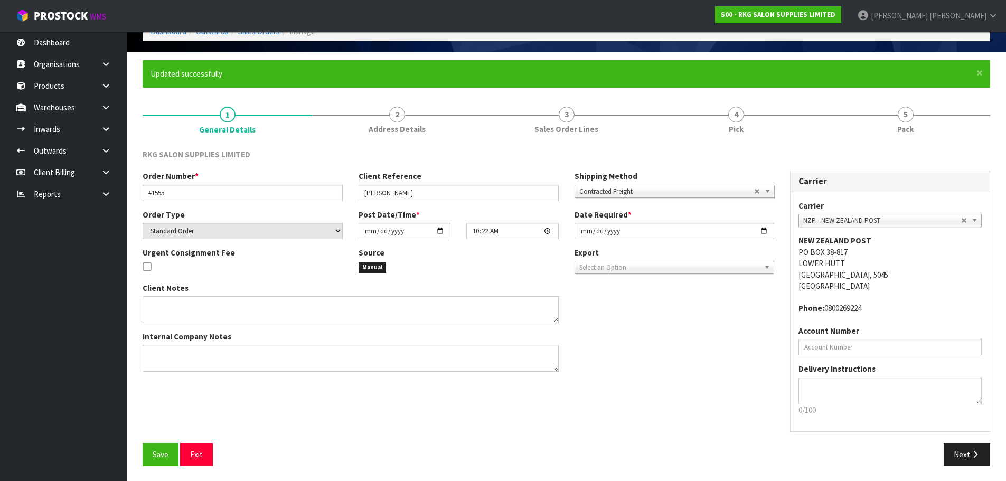
scroll to position [60, 0]
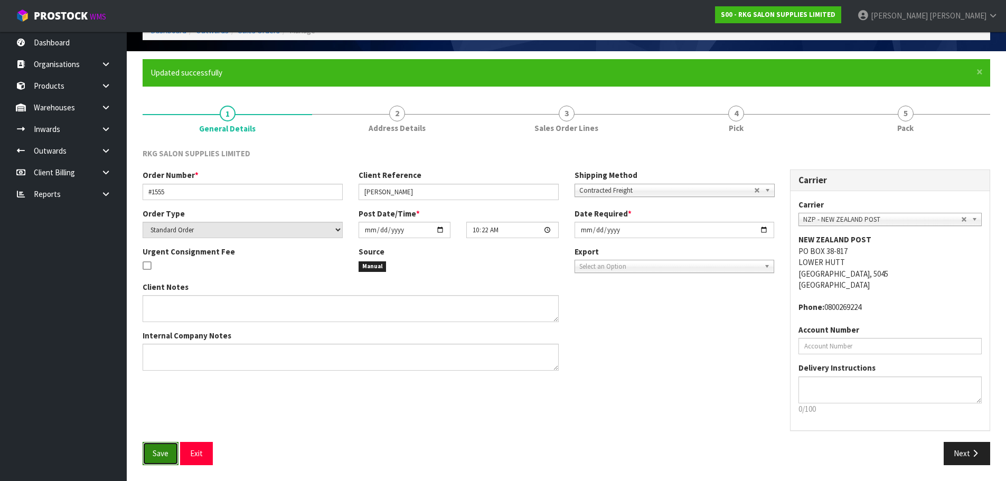
click at [156, 453] on span "Save" at bounding box center [161, 453] width 16 height 10
click at [196, 455] on button "Exit" at bounding box center [196, 453] width 33 height 23
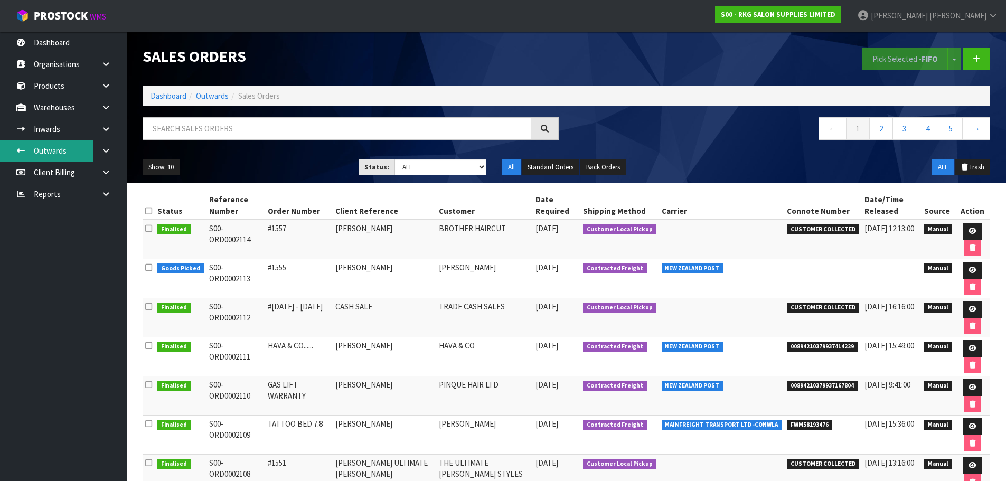
click at [49, 149] on link "Outwards" at bounding box center [63, 151] width 127 height 22
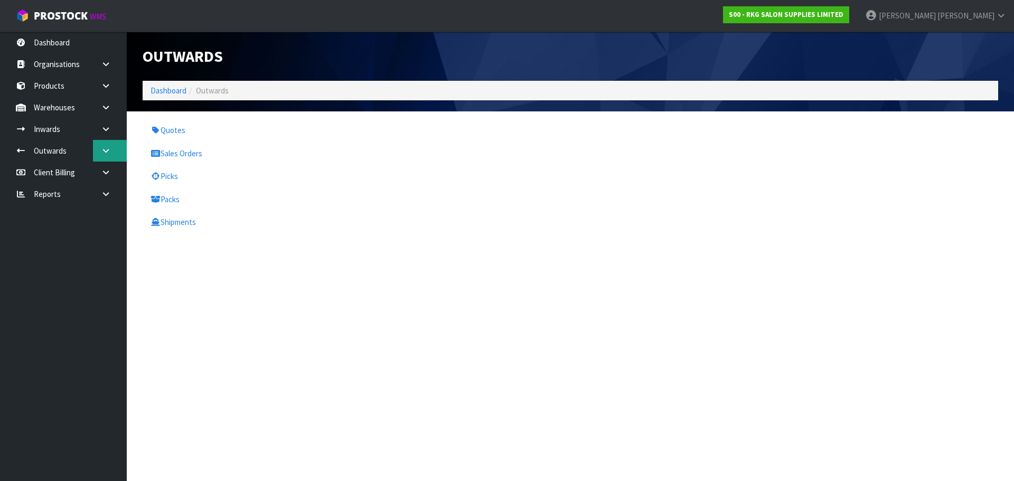
click at [109, 152] on icon at bounding box center [106, 151] width 10 height 8
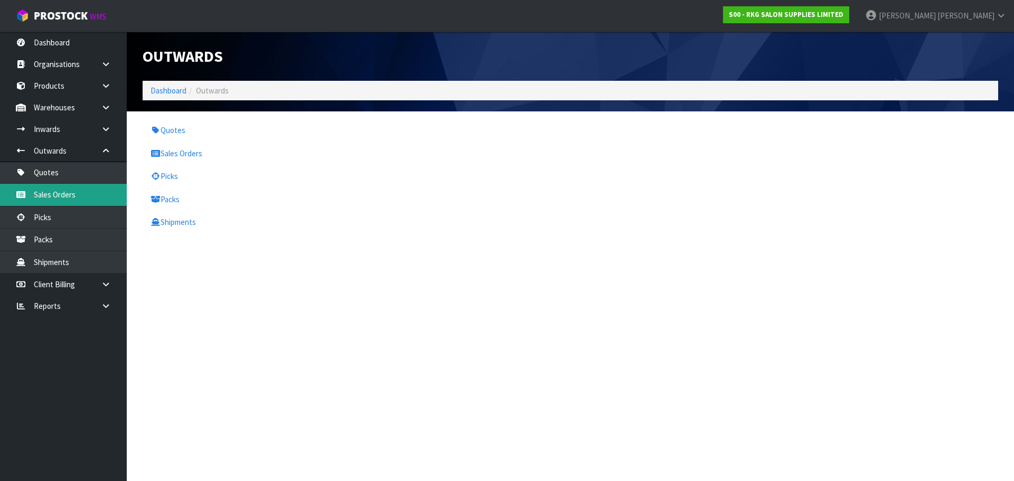
click at [53, 191] on link "Sales Orders" at bounding box center [63, 195] width 127 height 22
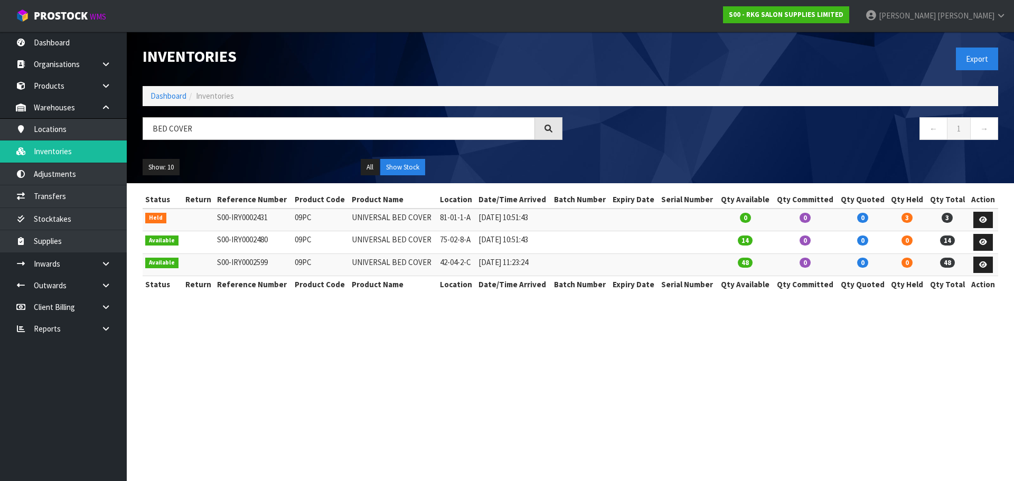
drag, startPoint x: 250, startPoint y: 123, endPoint x: 143, endPoint y: 130, distance: 107.9
click at [143, 130] on input "BED COVER" at bounding box center [339, 128] width 392 height 23
type input "04030101"
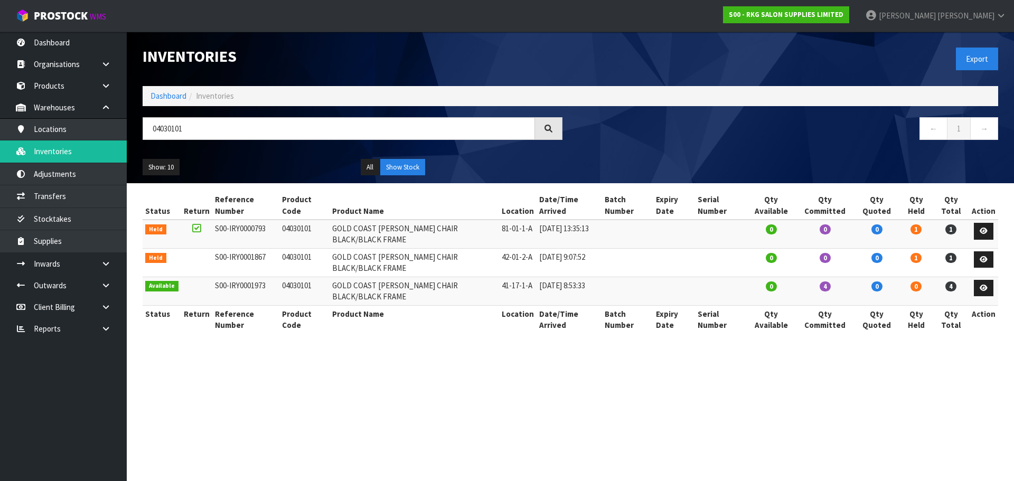
drag, startPoint x: 200, startPoint y: 129, endPoint x: 142, endPoint y: 135, distance: 57.9
click at [142, 135] on div "04030101" at bounding box center [353, 132] width 436 height 31
